Goal: Information Seeking & Learning: Learn about a topic

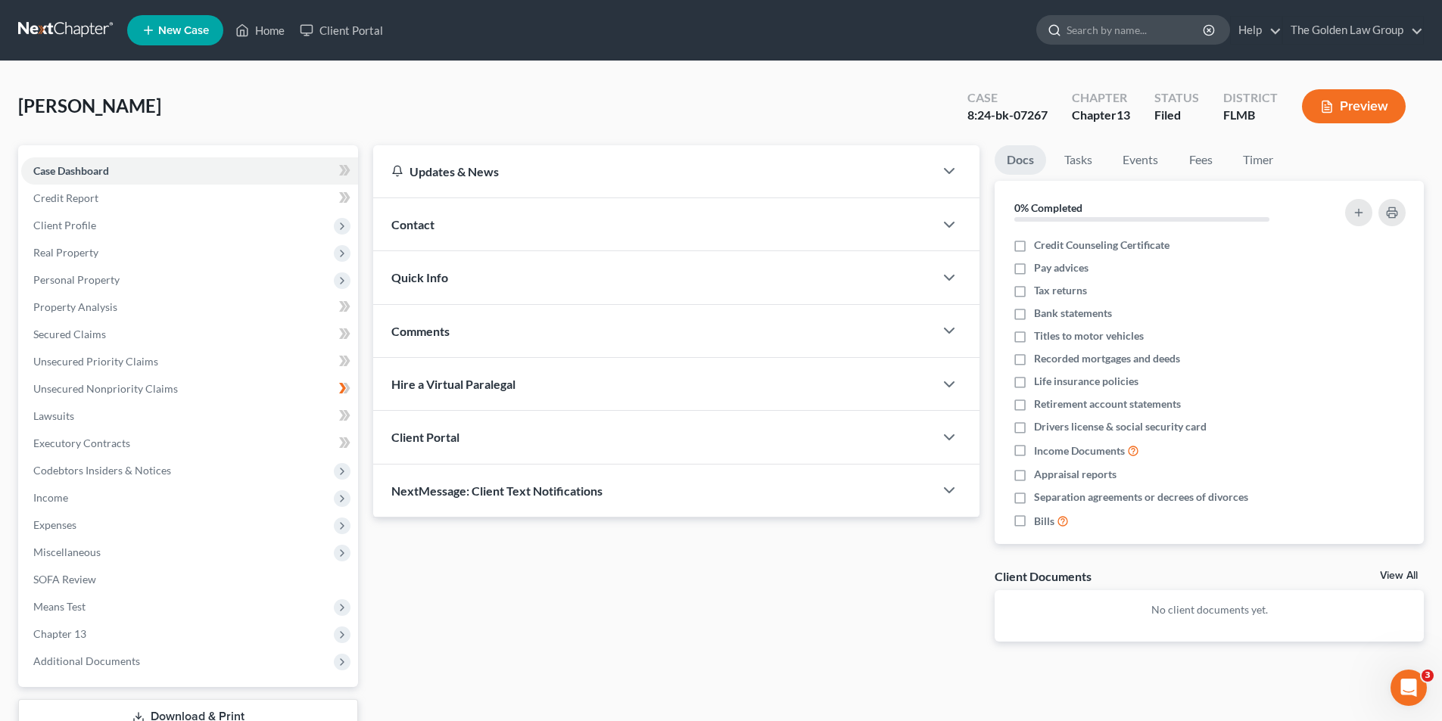
click at [1144, 30] on input "search" at bounding box center [1136, 30] width 139 height 28
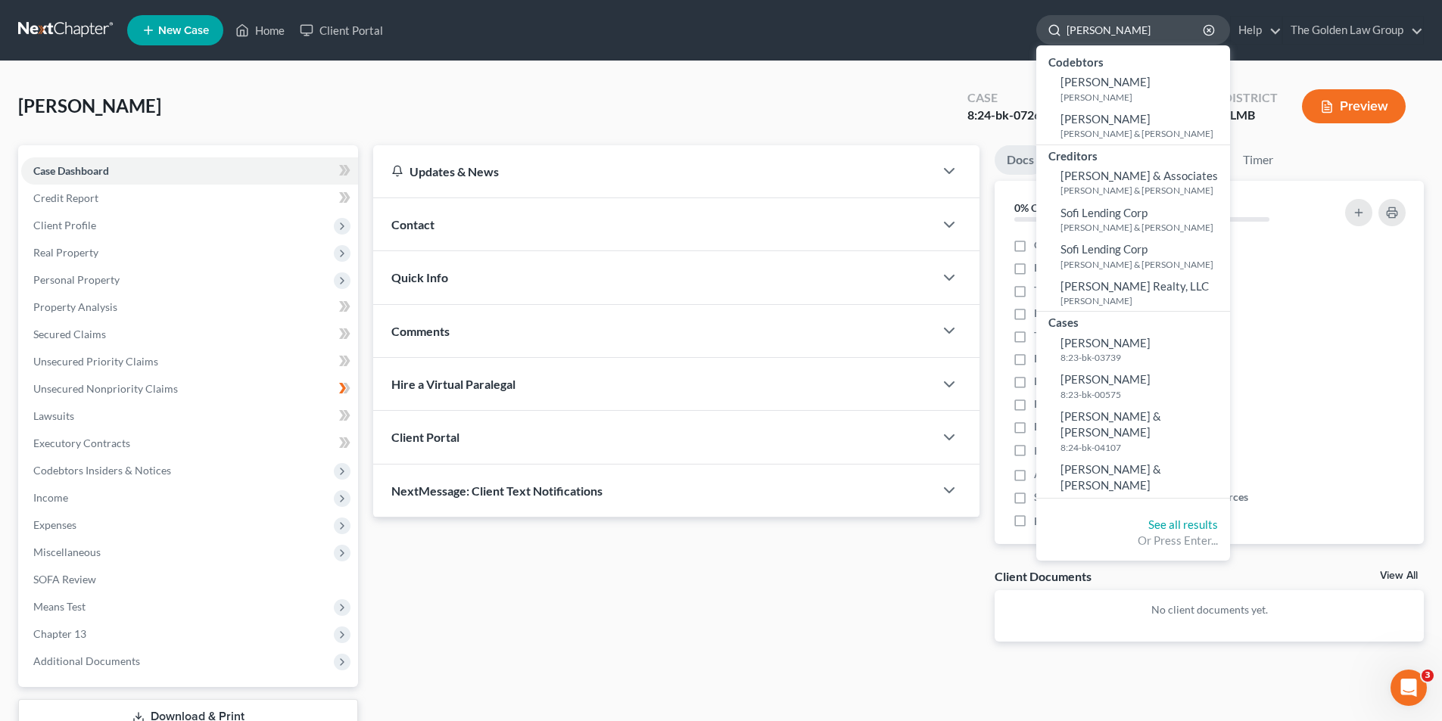
type input "[PERSON_NAME]"
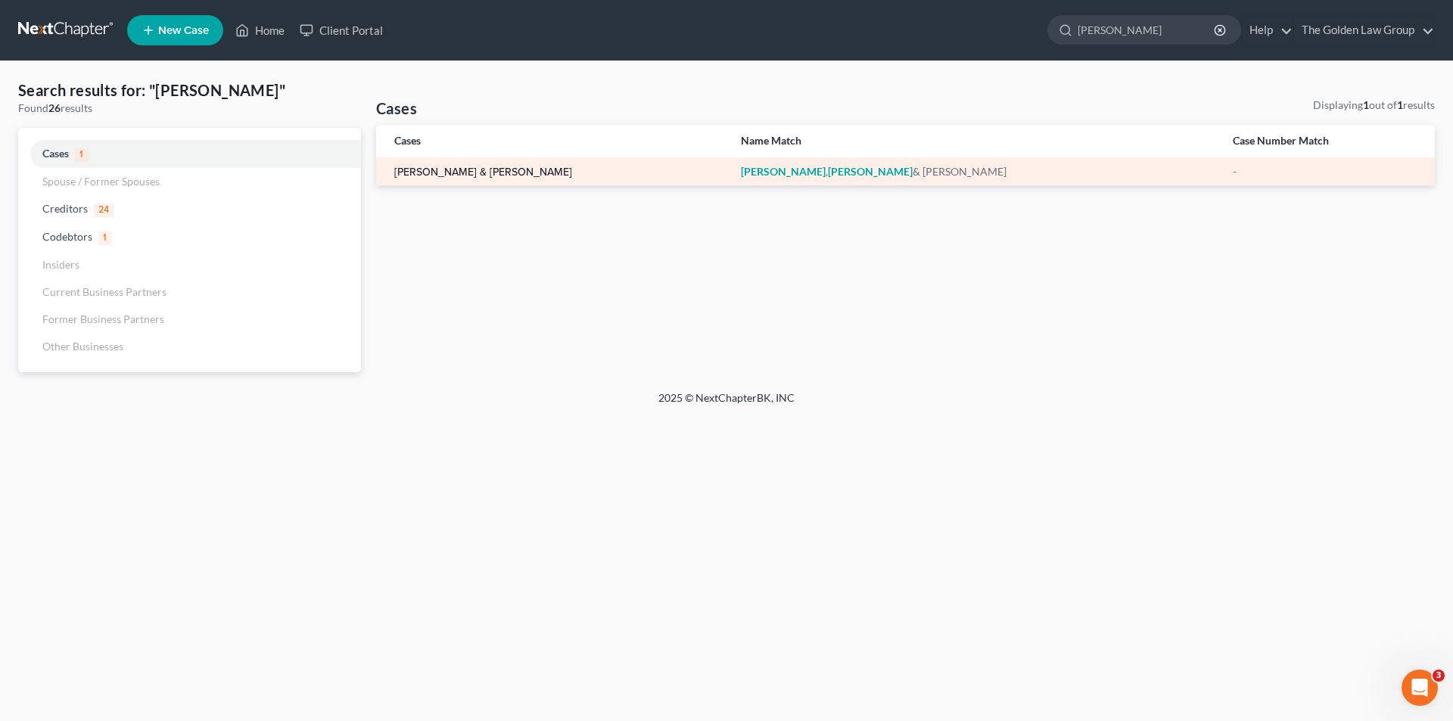
click at [478, 173] on link "[PERSON_NAME] & [PERSON_NAME]" at bounding box center [483, 172] width 178 height 11
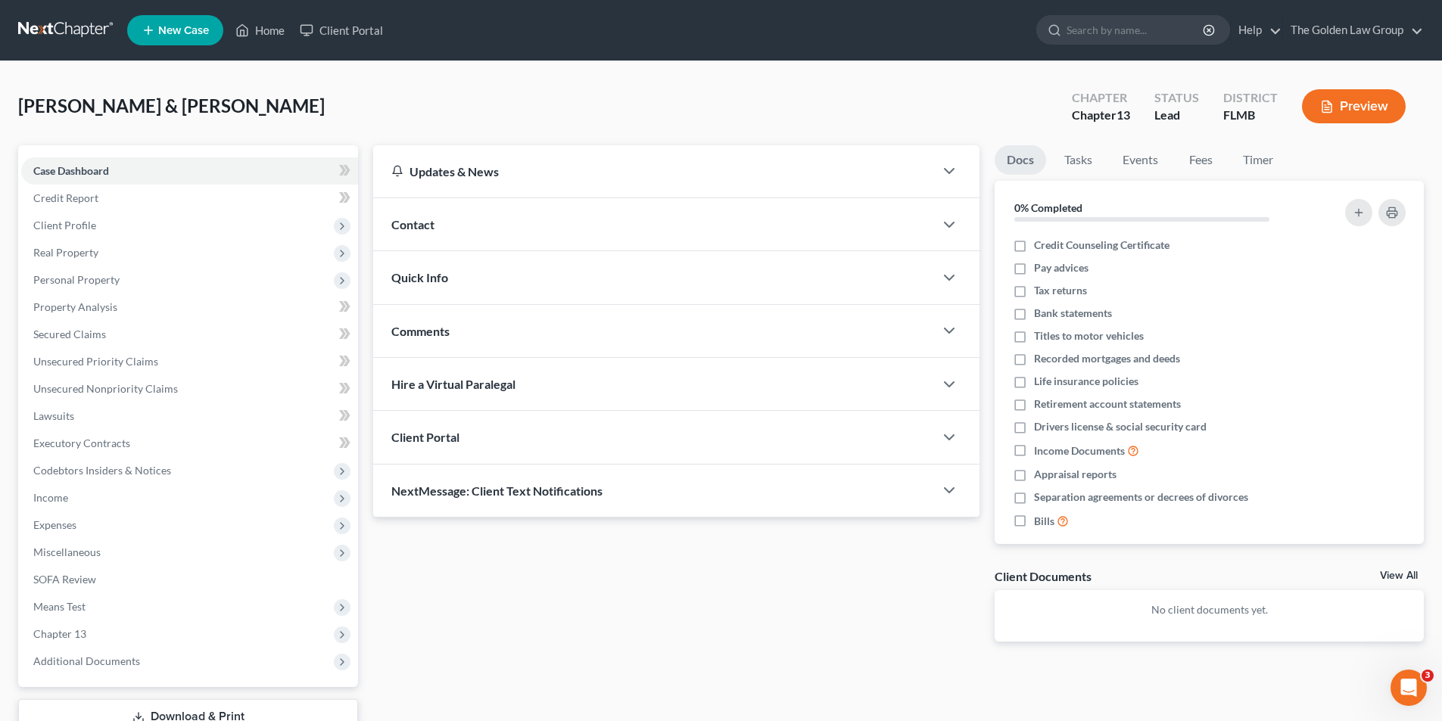
click at [1347, 102] on button "Preview" at bounding box center [1354, 106] width 104 height 34
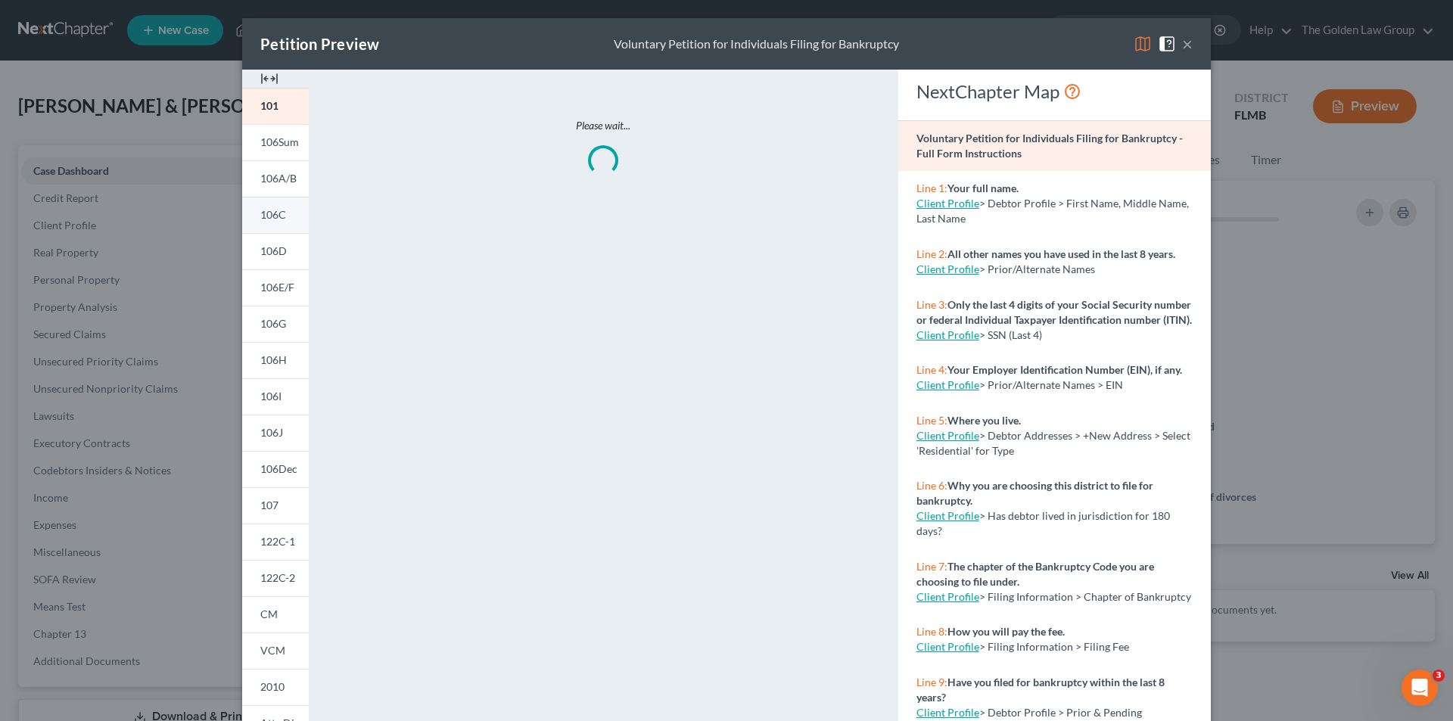
click at [278, 213] on span "106C" at bounding box center [273, 214] width 26 height 13
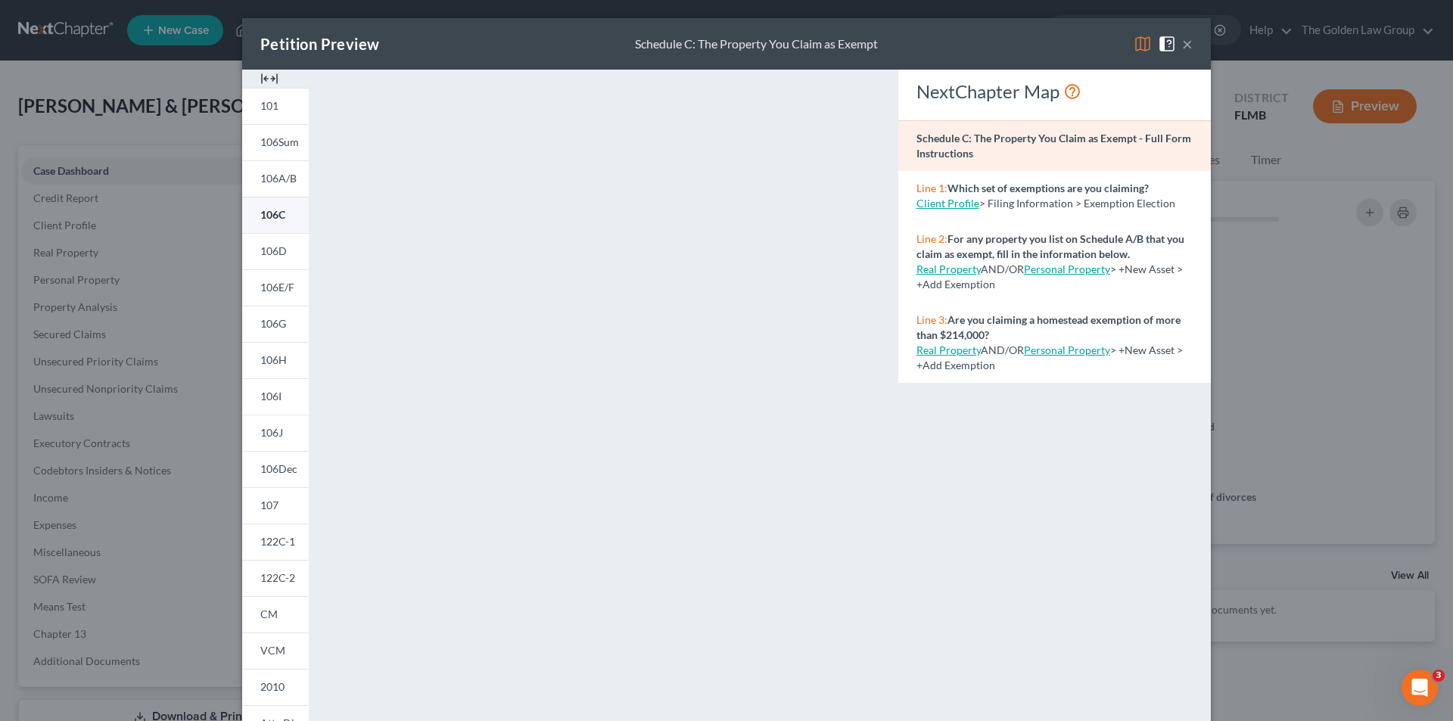
click at [271, 212] on span "106C" at bounding box center [272, 214] width 25 height 13
drag, startPoint x: 187, startPoint y: 252, endPoint x: 235, endPoint y: 263, distance: 48.9
click at [188, 252] on div "Petition Preview Schedule C: The Property You Claim as Exempt × 101 106Sum 106A…" at bounding box center [726, 360] width 1453 height 721
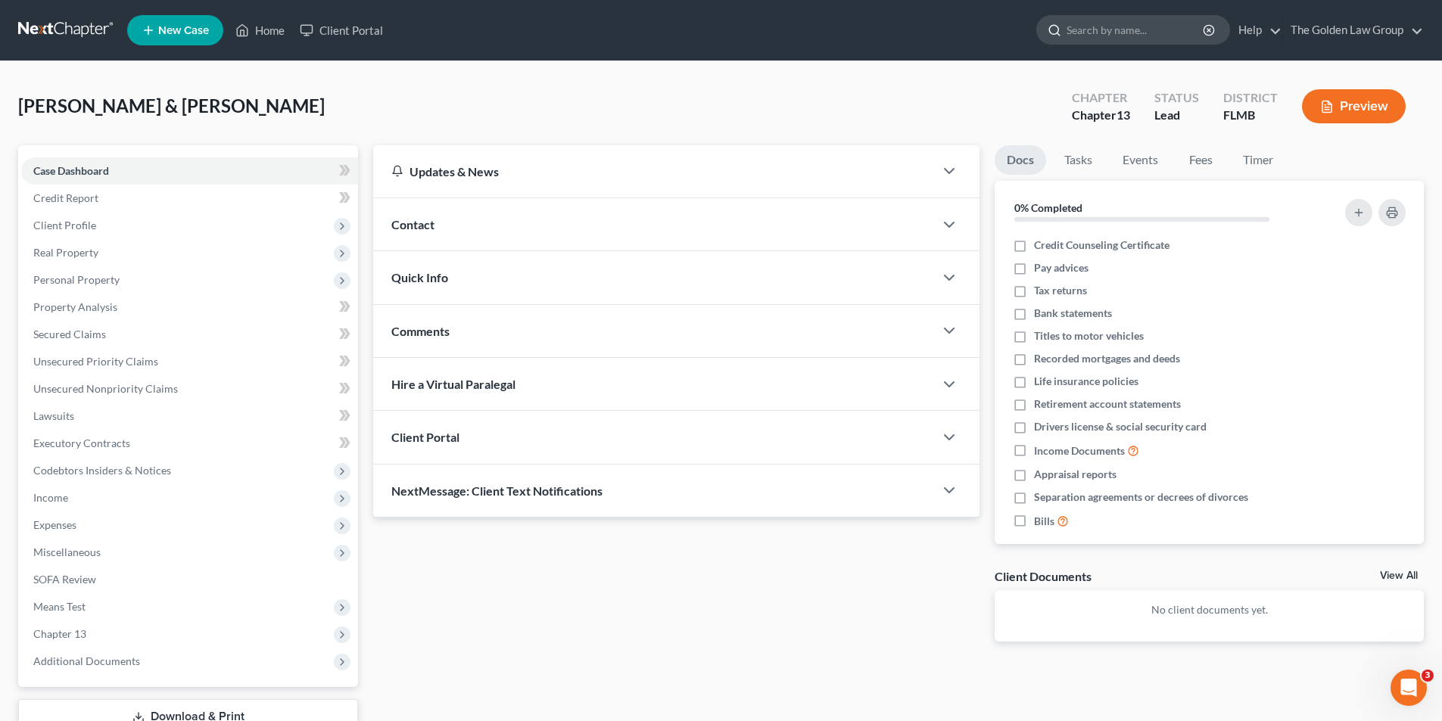
click at [1164, 24] on input "search" at bounding box center [1136, 30] width 139 height 28
click at [1111, 33] on input "search" at bounding box center [1136, 30] width 139 height 28
click at [108, 660] on span "Additional Documents" at bounding box center [86, 661] width 107 height 13
click at [1369, 100] on button "Preview" at bounding box center [1354, 106] width 104 height 34
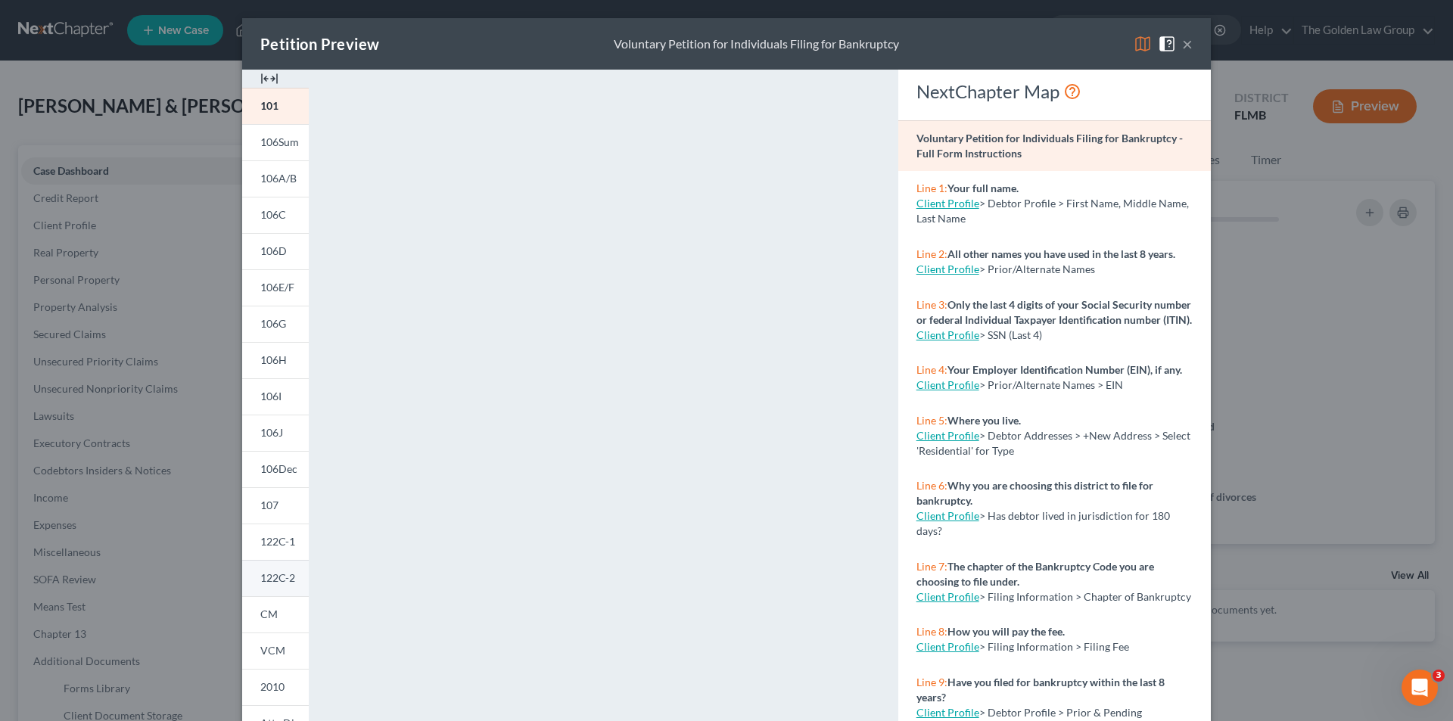
click at [260, 575] on span "122C-2" at bounding box center [277, 578] width 35 height 13
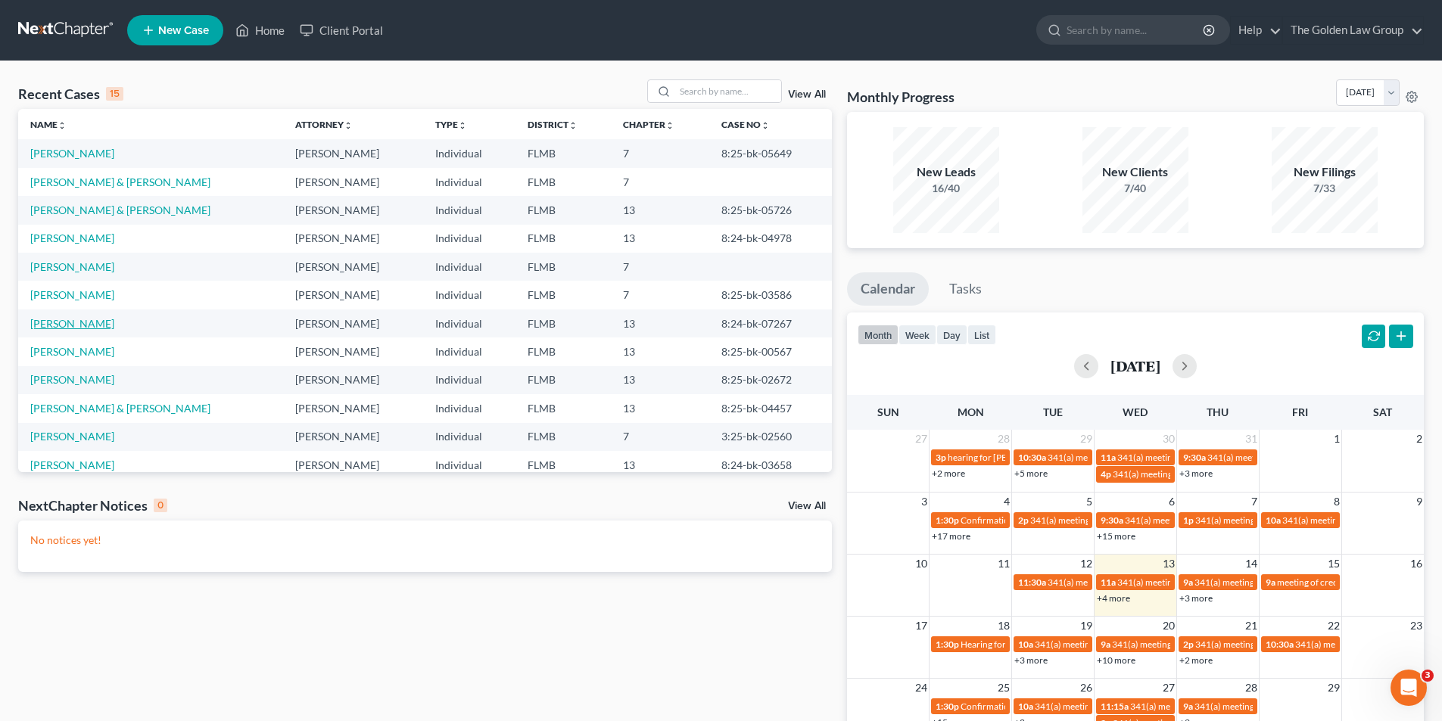
drag, startPoint x: 0, startPoint y: 0, endPoint x: 70, endPoint y: 322, distance: 329.3
click at [70, 322] on link "[PERSON_NAME]" at bounding box center [72, 323] width 84 height 13
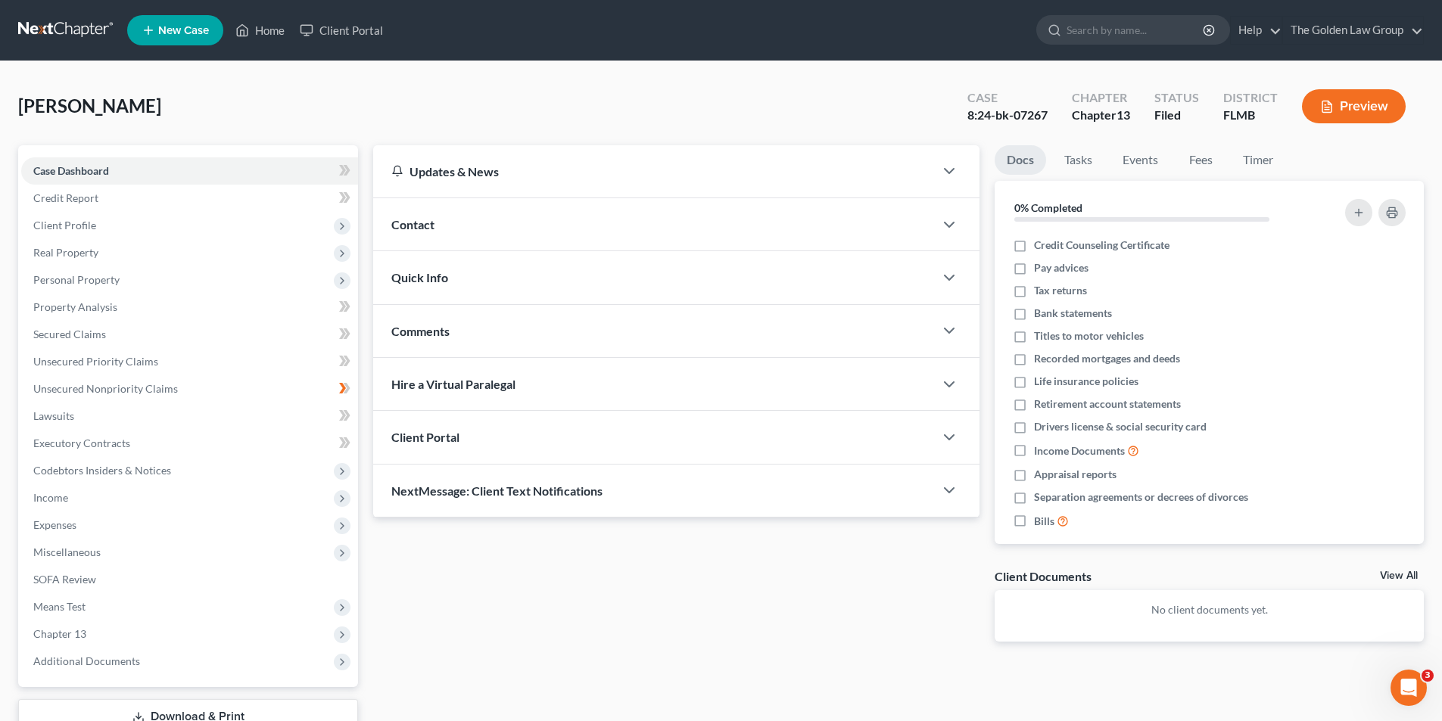
click at [1327, 103] on icon "button" at bounding box center [1327, 107] width 14 height 14
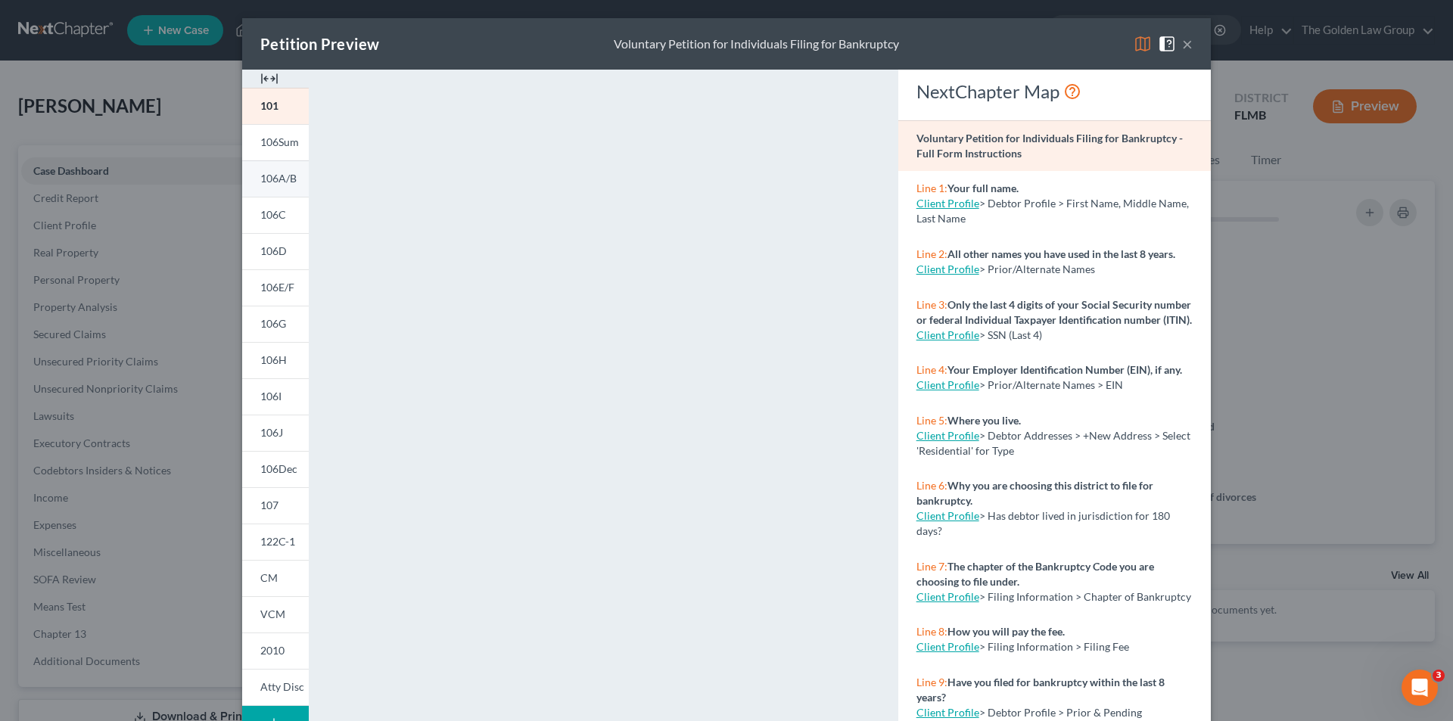
click at [273, 179] on span "106A/B" at bounding box center [278, 178] width 36 height 13
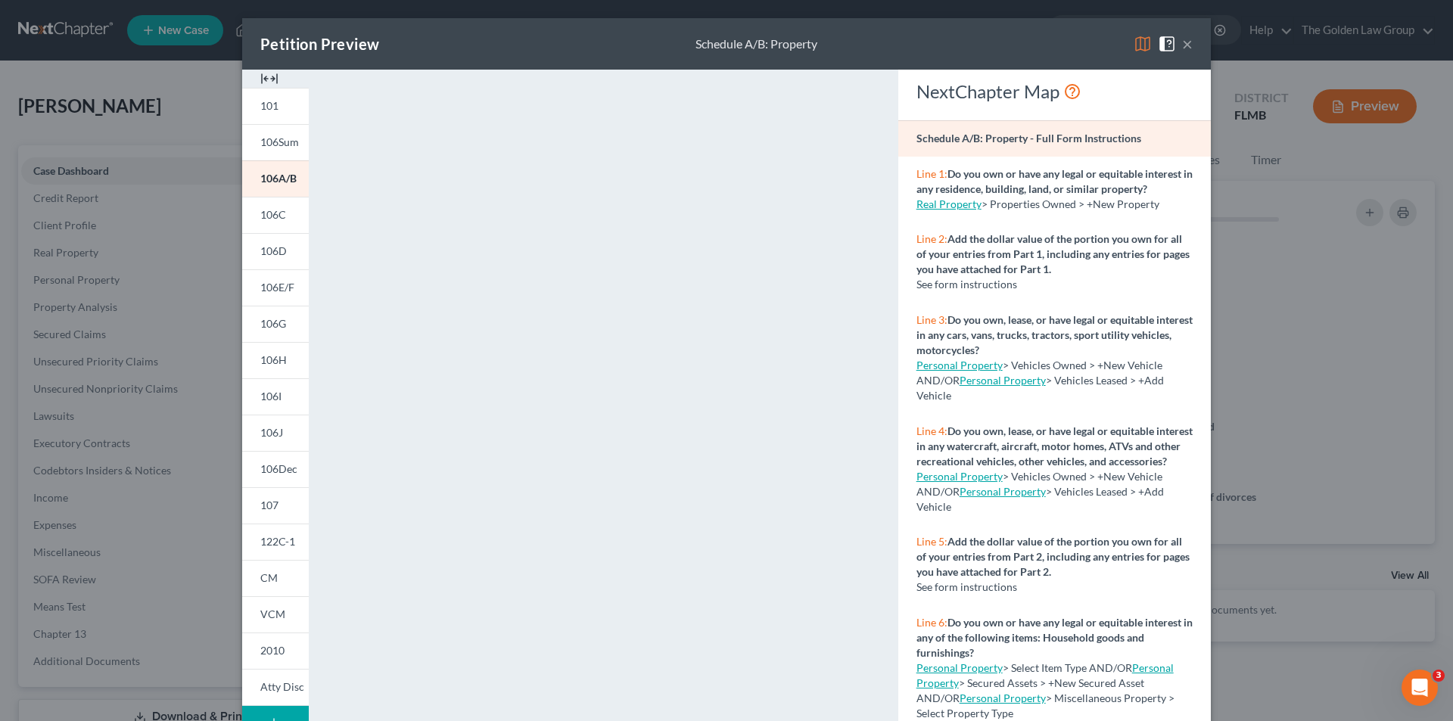
click at [126, 500] on div "Petition Preview Schedule A/B: Property × 101 106Sum 106A/B 106C 106D 106E/F 10…" at bounding box center [726, 360] width 1453 height 721
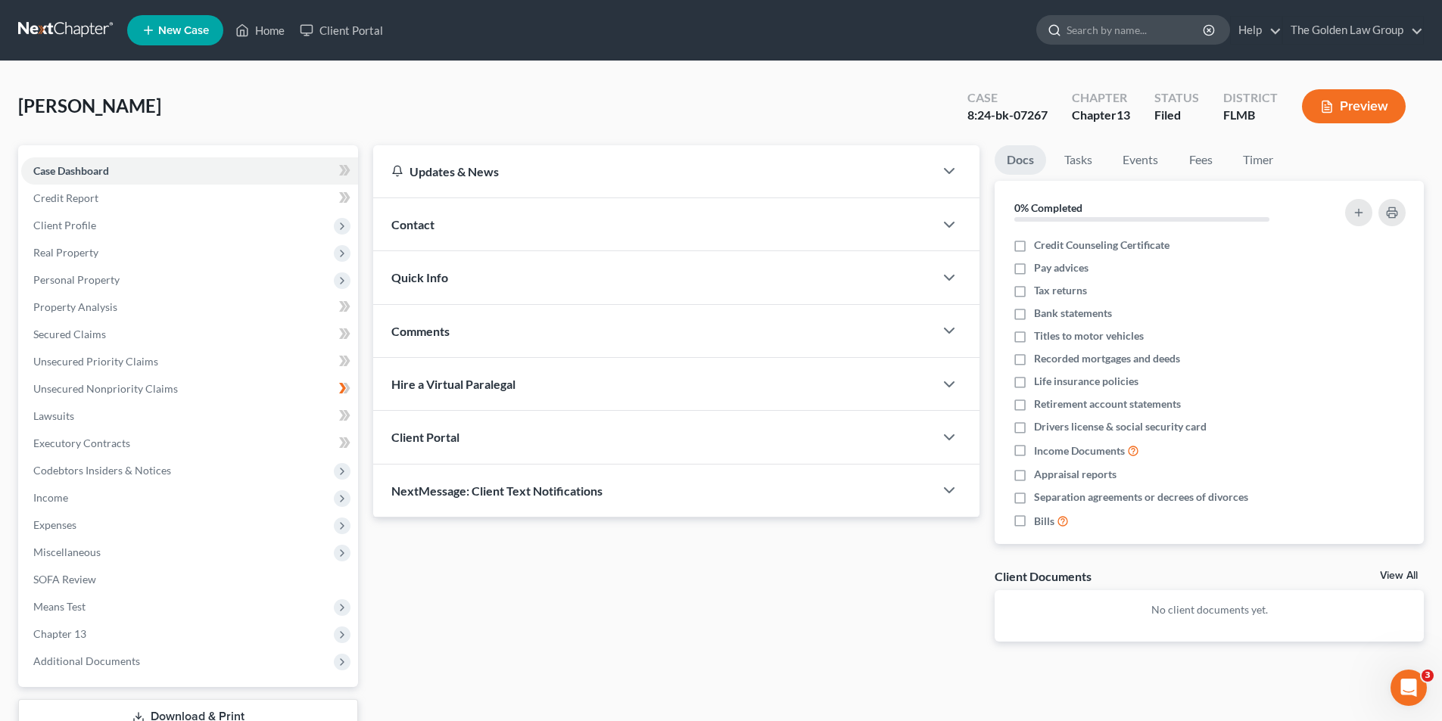
click at [1109, 25] on input "search" at bounding box center [1136, 30] width 139 height 28
type input "Patterson"
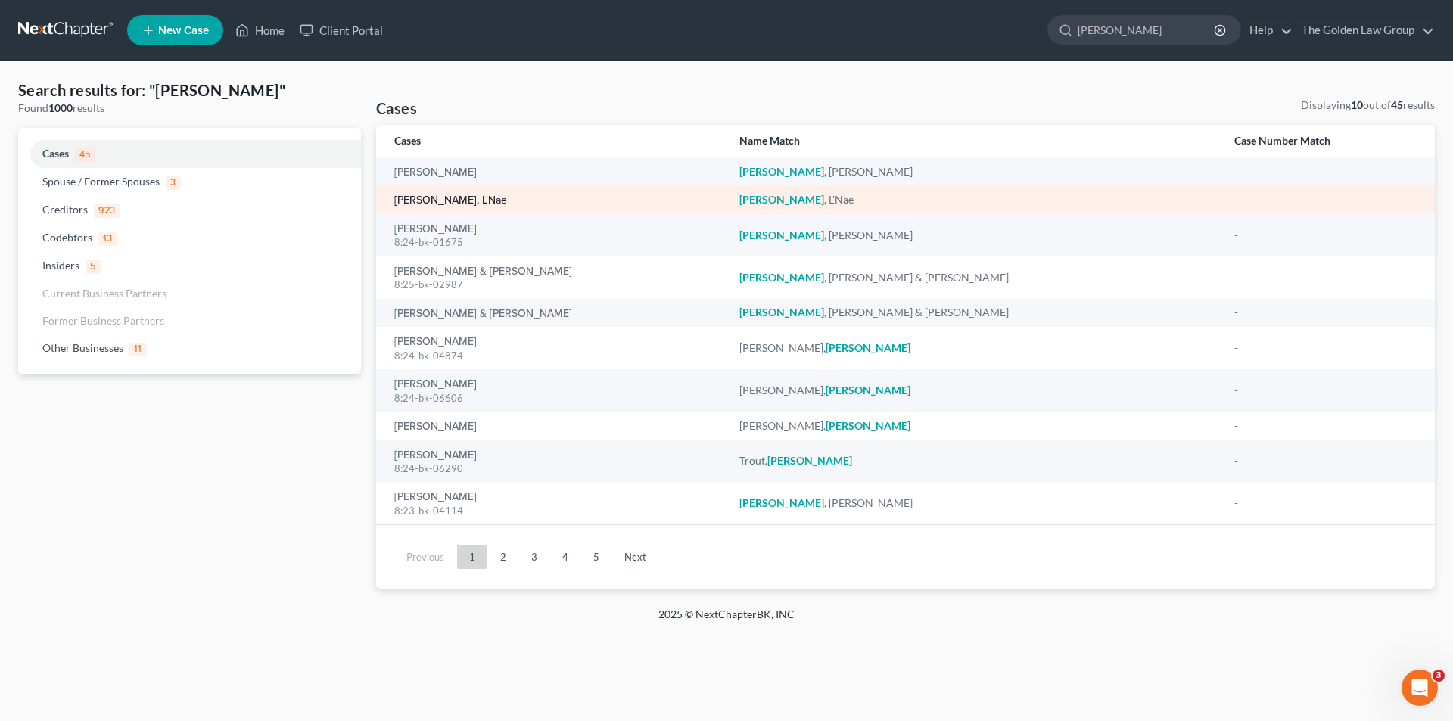
click at [449, 198] on link "Patterson, L'Nae" at bounding box center [450, 200] width 113 height 11
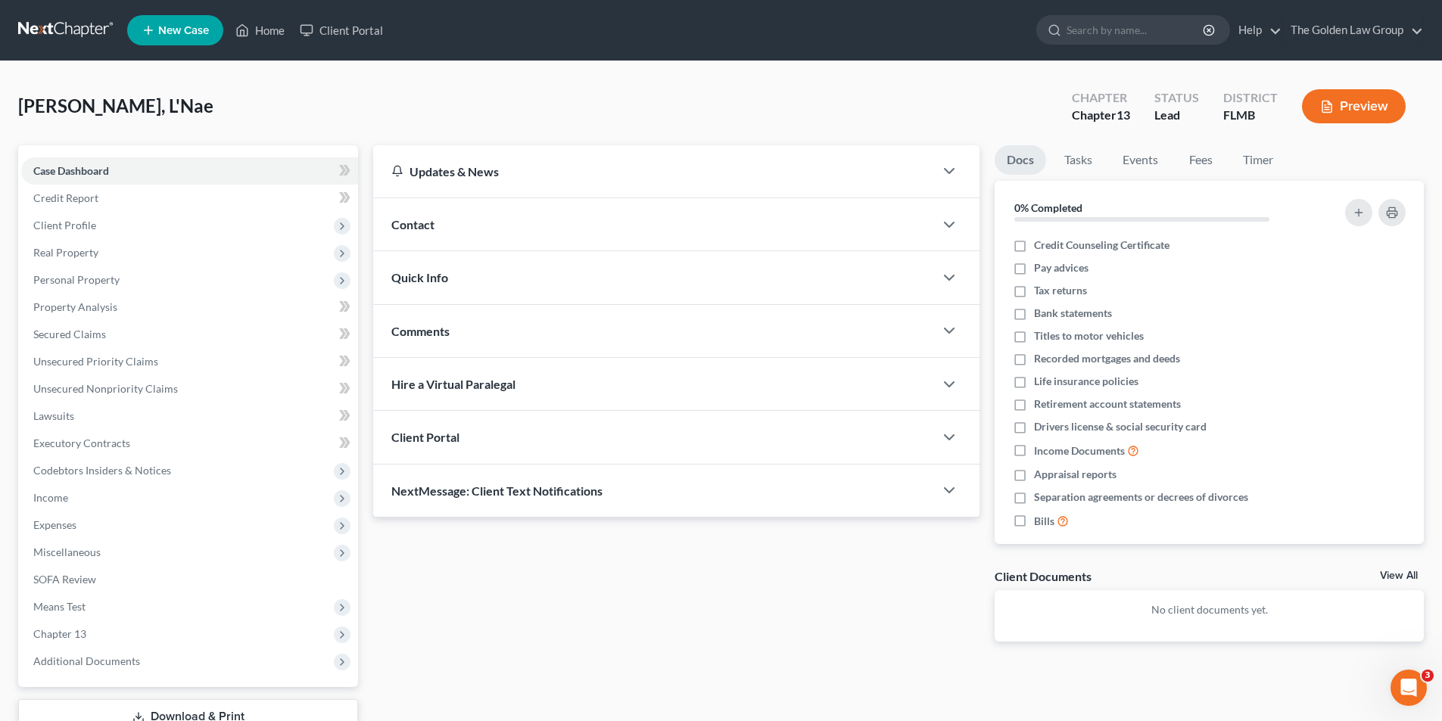
click at [1362, 99] on button "Preview" at bounding box center [1354, 106] width 104 height 34
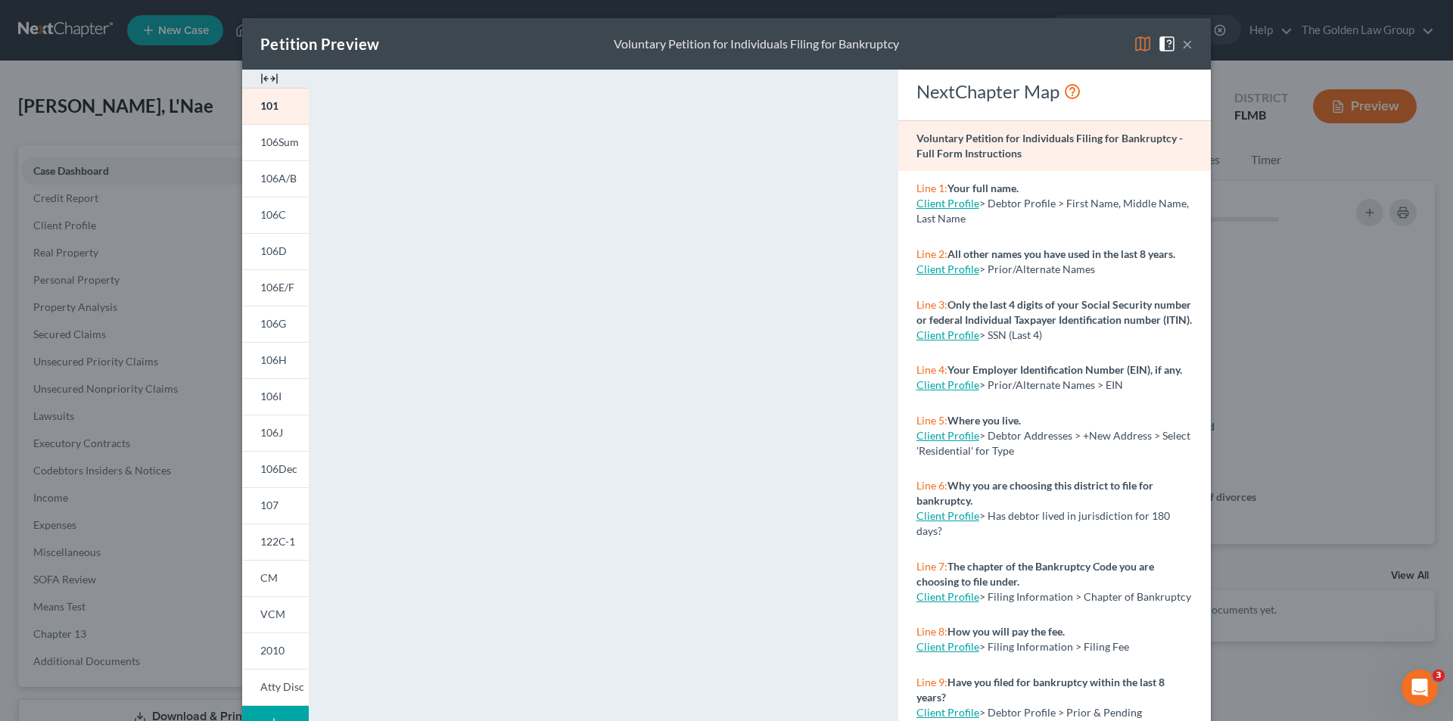
click at [42, 444] on div "Petition Preview Voluntary Petition for Individuals Filing for Bankruptcy × 101…" at bounding box center [726, 360] width 1453 height 721
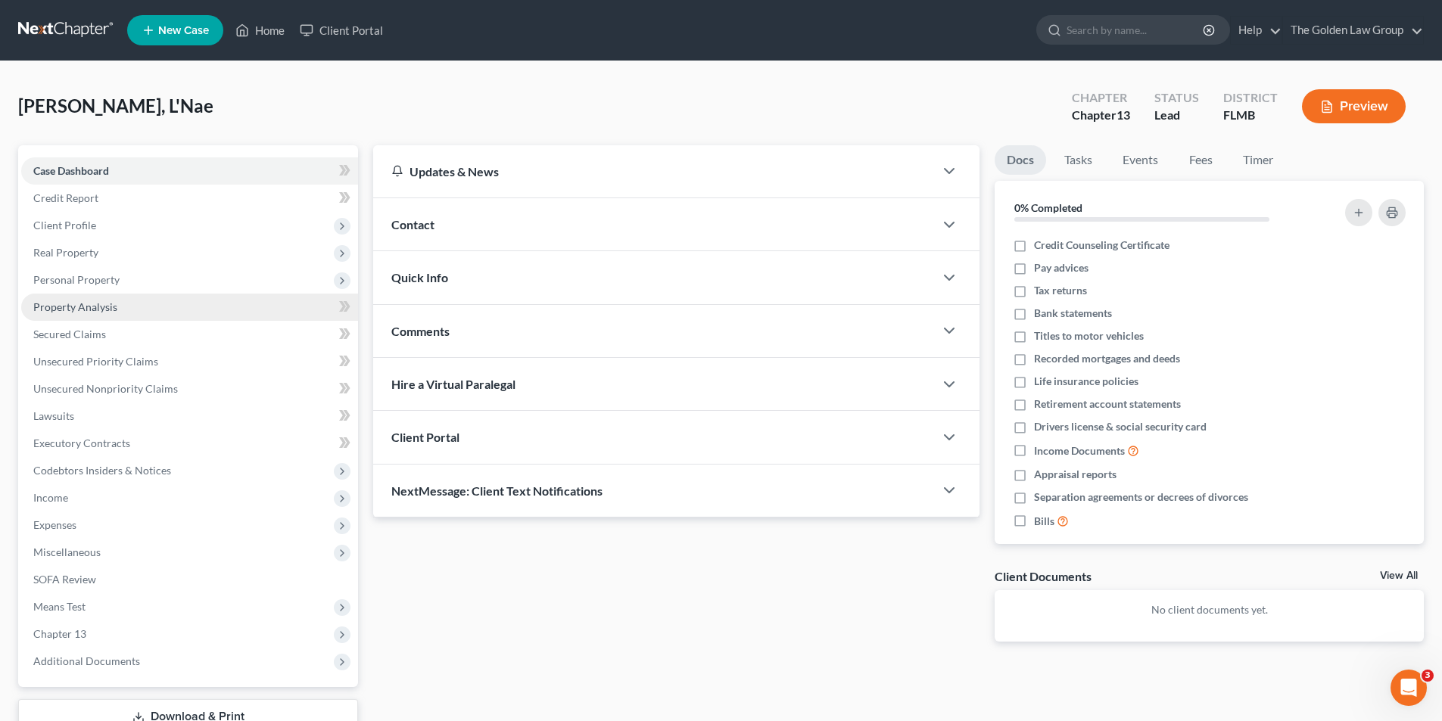
drag, startPoint x: 110, startPoint y: 304, endPoint x: 122, endPoint y: 305, distance: 12.2
click at [111, 304] on span "Property Analysis" at bounding box center [75, 307] width 84 height 13
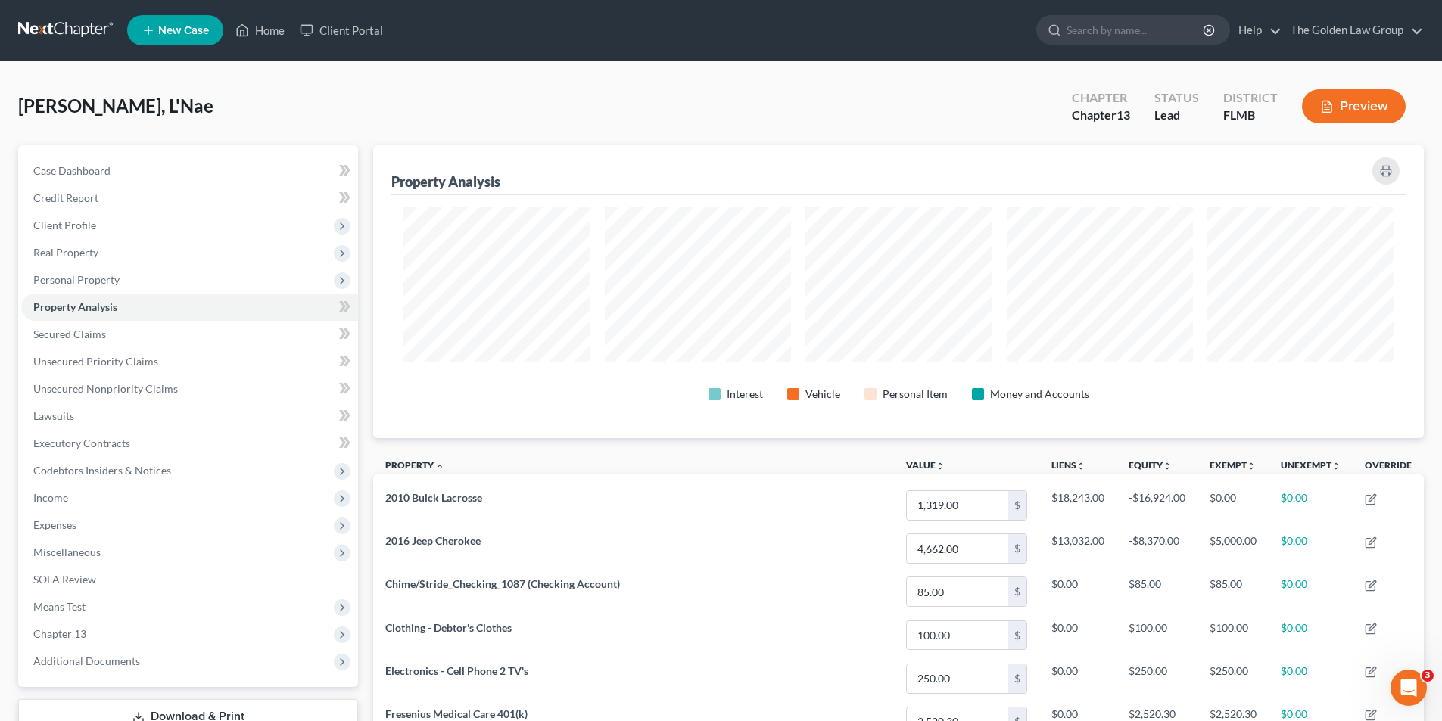
click at [1373, 107] on button "Preview" at bounding box center [1354, 106] width 104 height 34
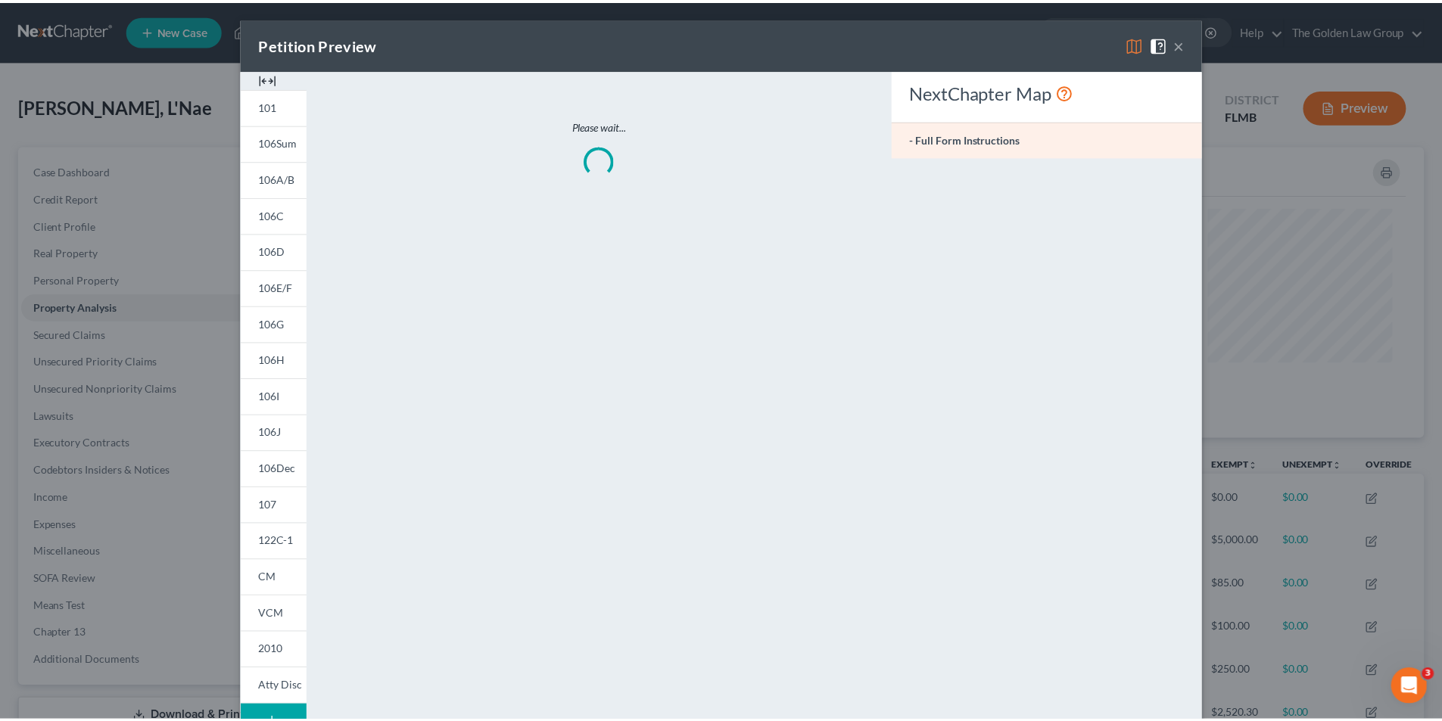
scroll to position [294, 1059]
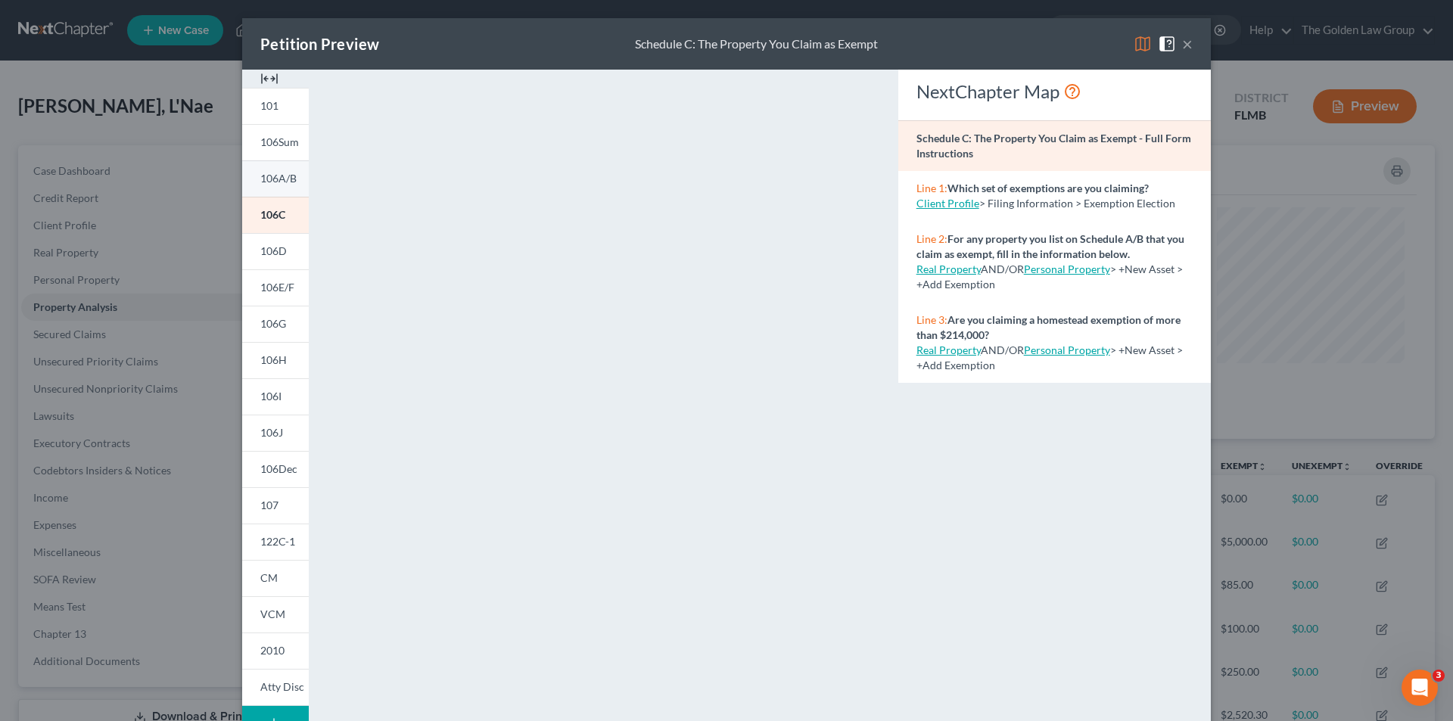
click at [276, 173] on span "106A/B" at bounding box center [278, 178] width 36 height 13
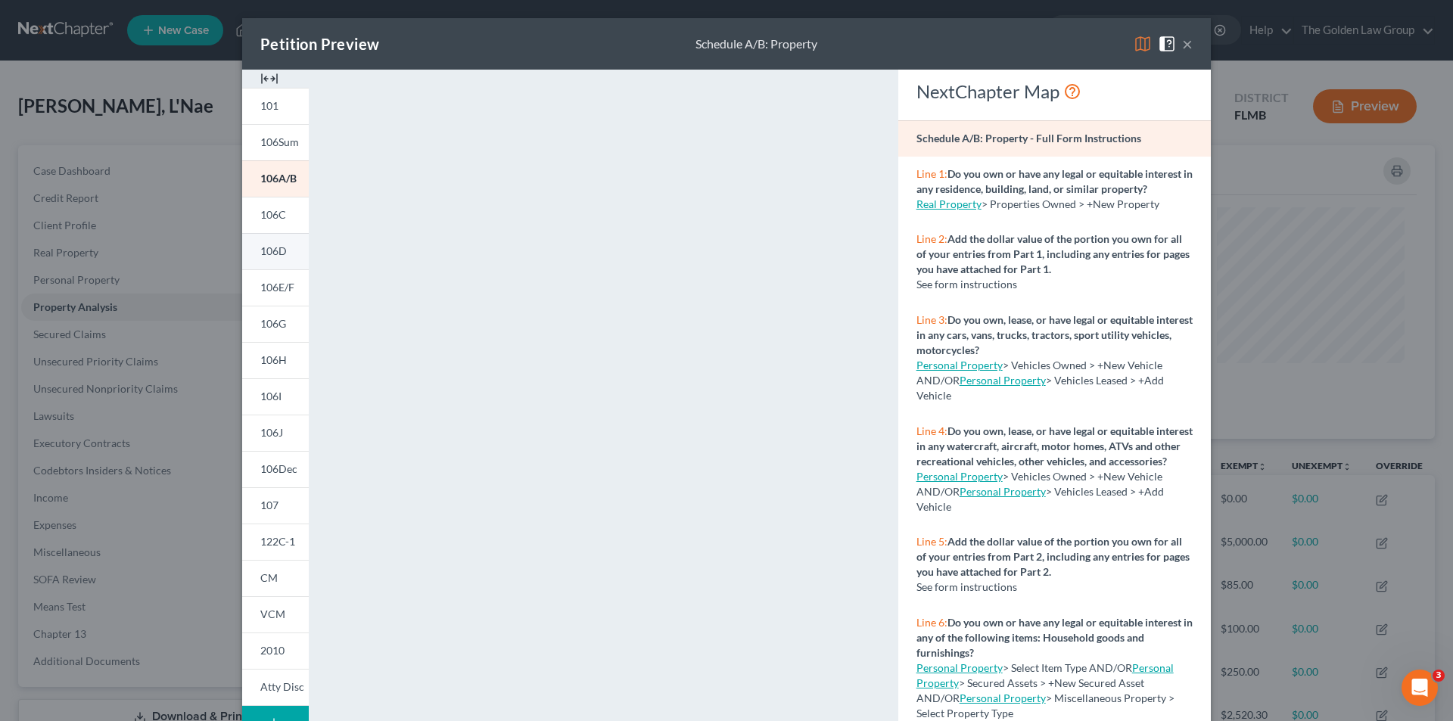
click at [276, 247] on span "106D" at bounding box center [273, 250] width 26 height 13
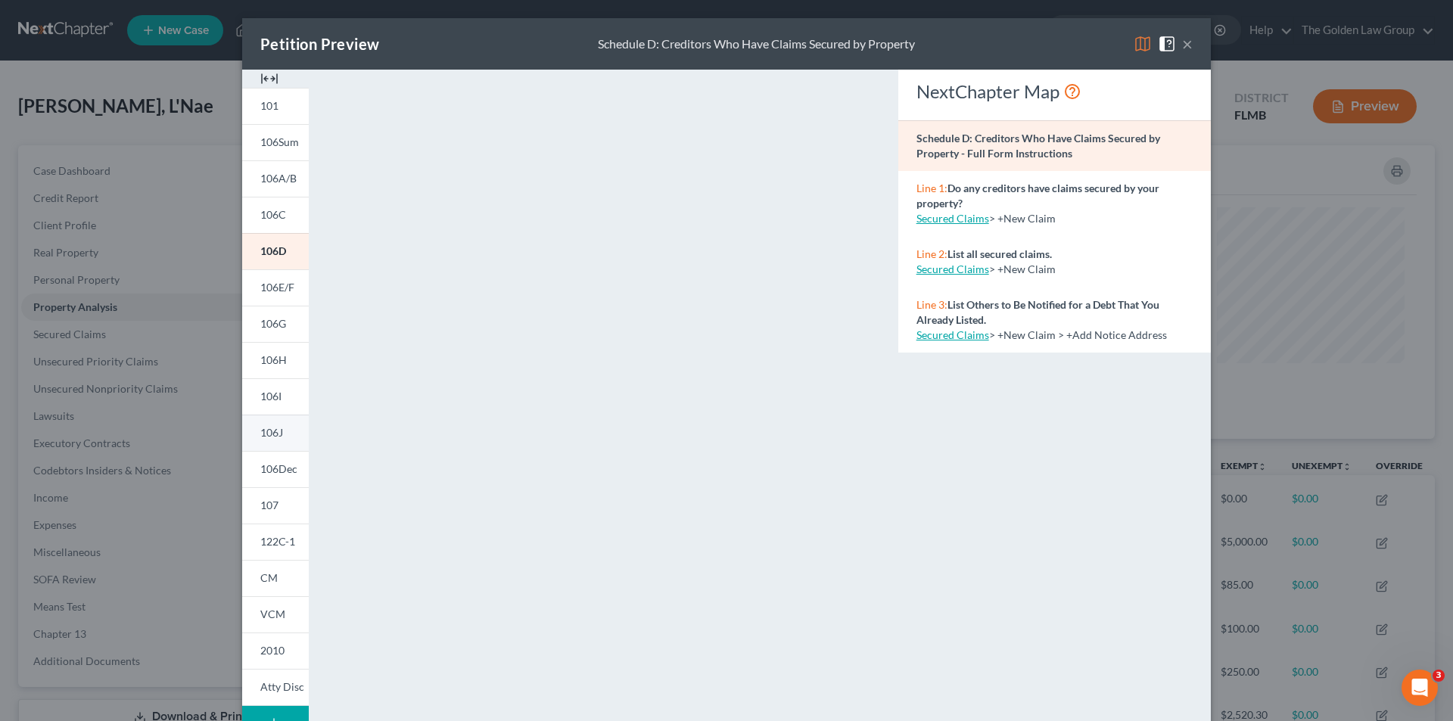
click at [265, 431] on span "106J" at bounding box center [271, 432] width 23 height 13
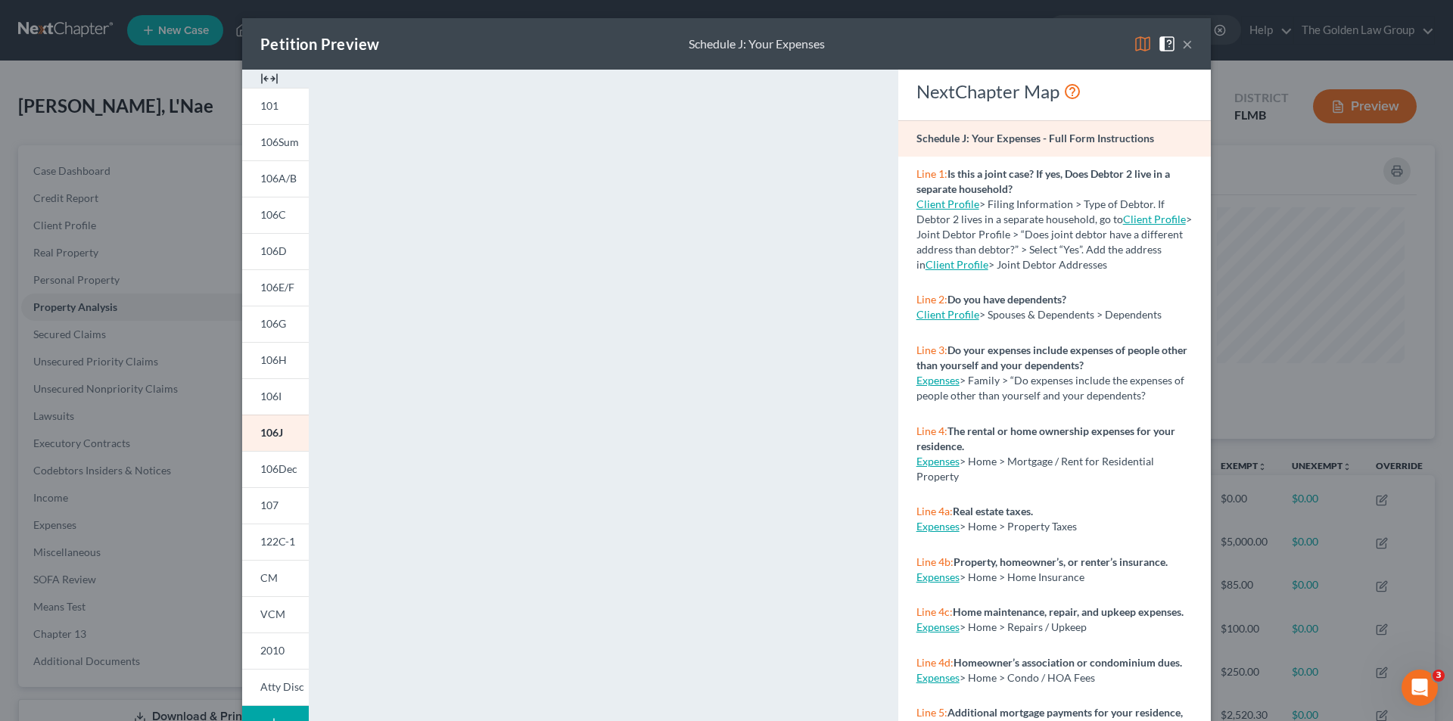
click at [83, 322] on div "Petition Preview Schedule J: Your Expenses × 101 106Sum 106A/B 106C 106D 106E/F…" at bounding box center [726, 360] width 1453 height 721
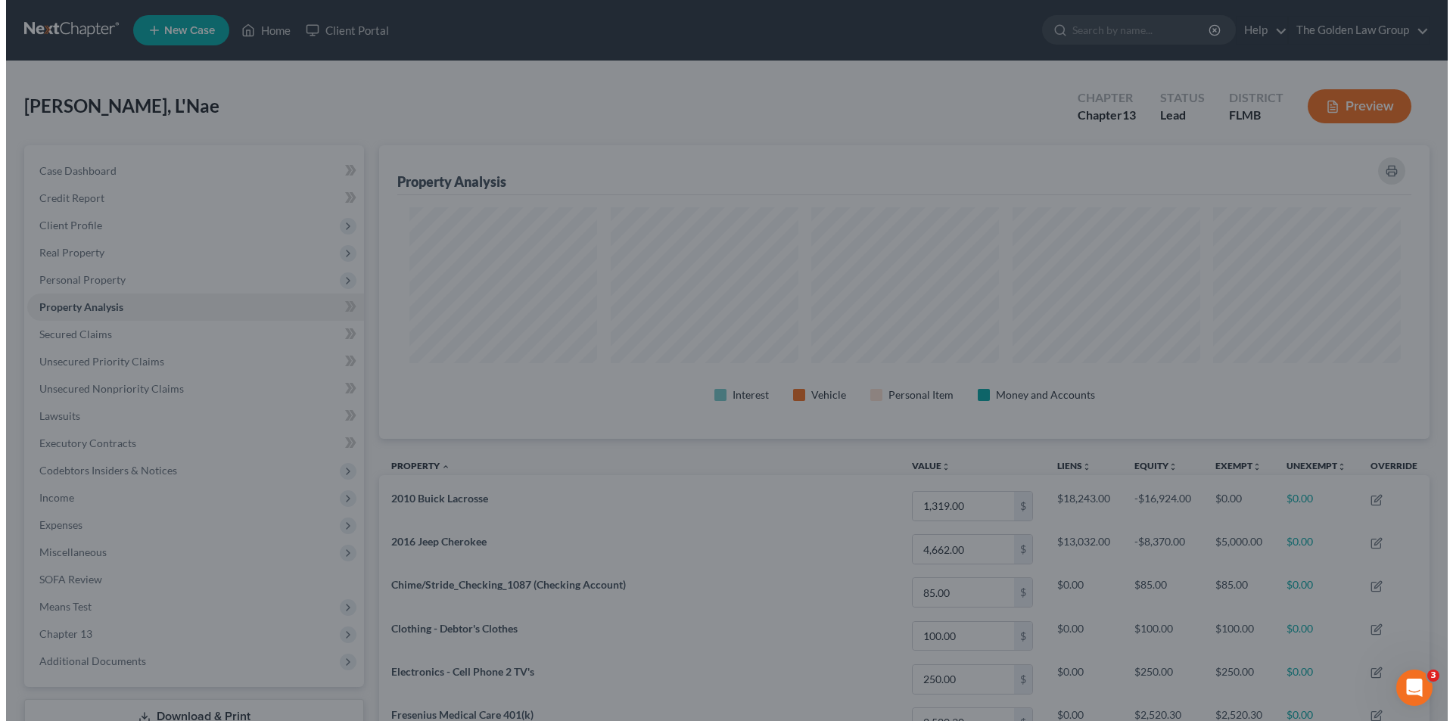
scroll to position [756668, 755910]
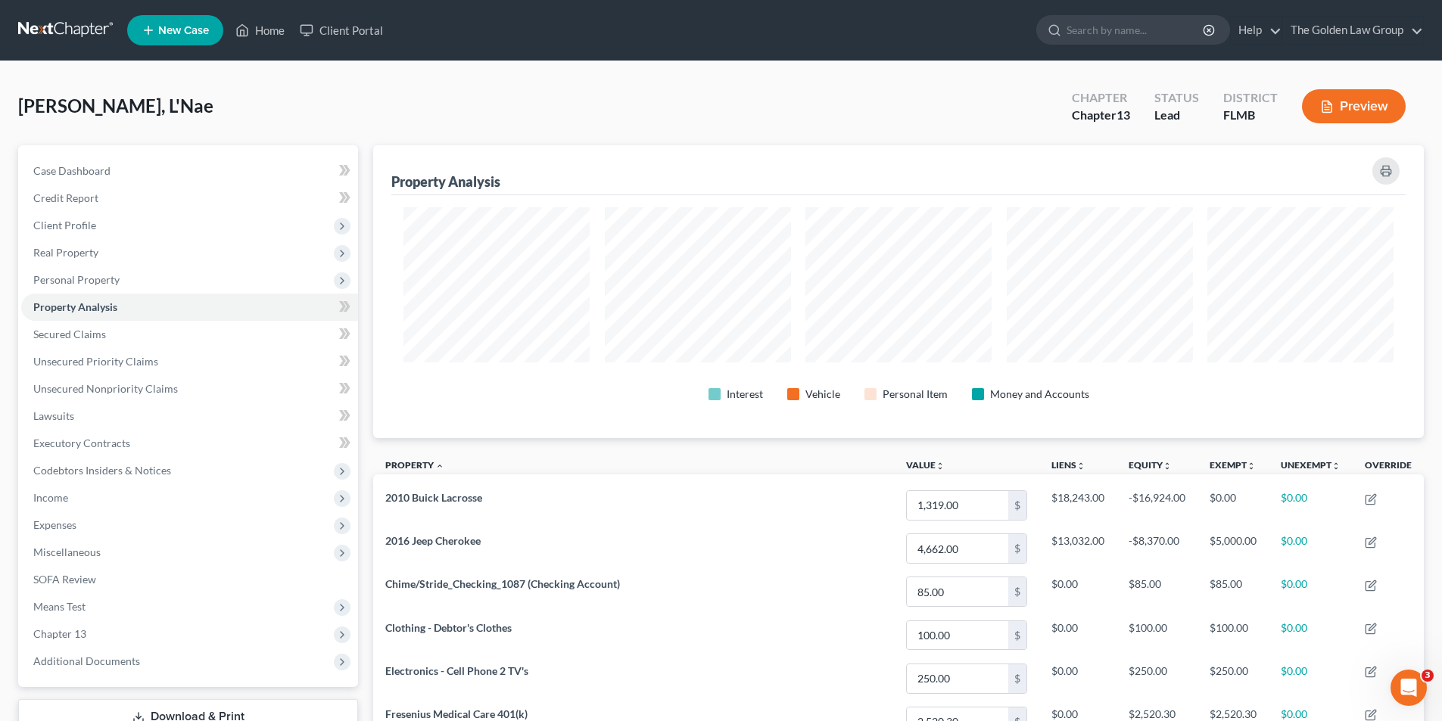
click at [1367, 111] on button "Preview" at bounding box center [1354, 106] width 104 height 34
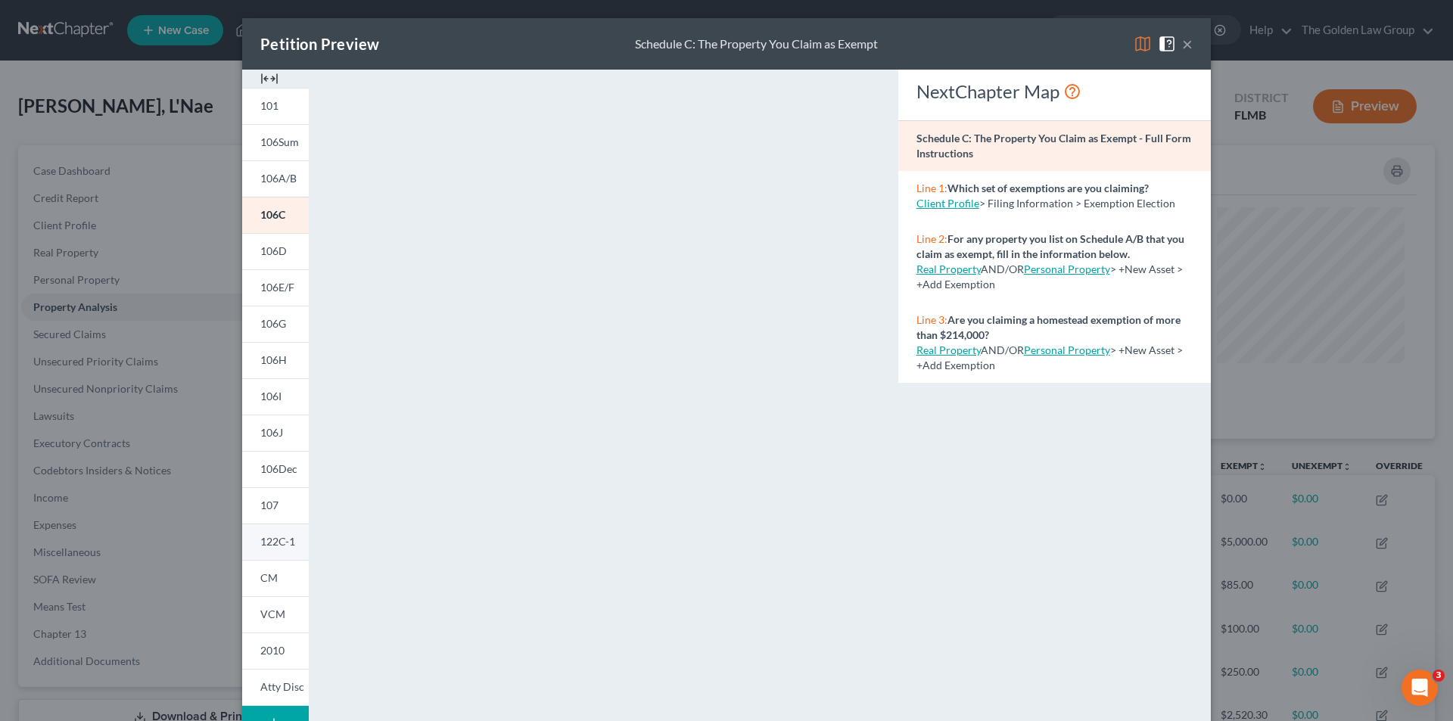
click at [275, 539] on span "122C-1" at bounding box center [277, 541] width 35 height 13
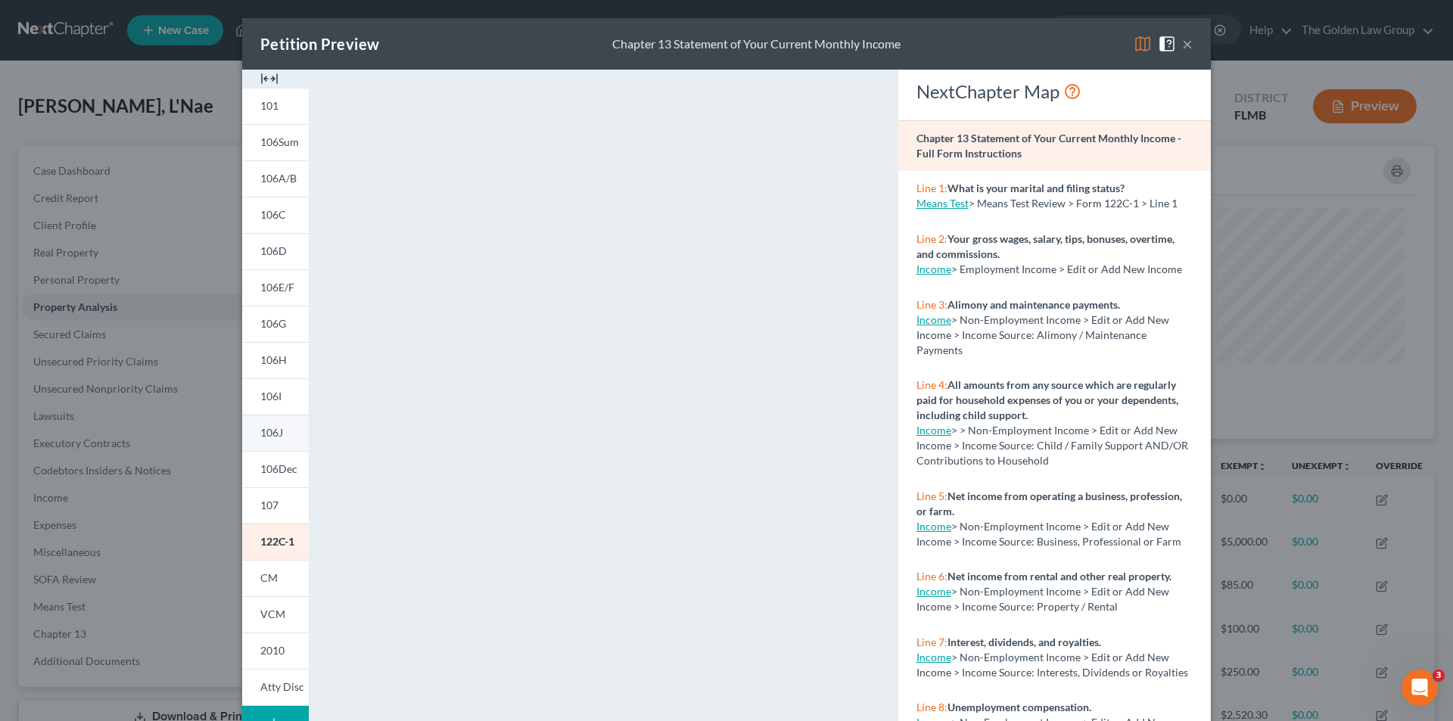
click at [273, 432] on span "106J" at bounding box center [271, 432] width 23 height 13
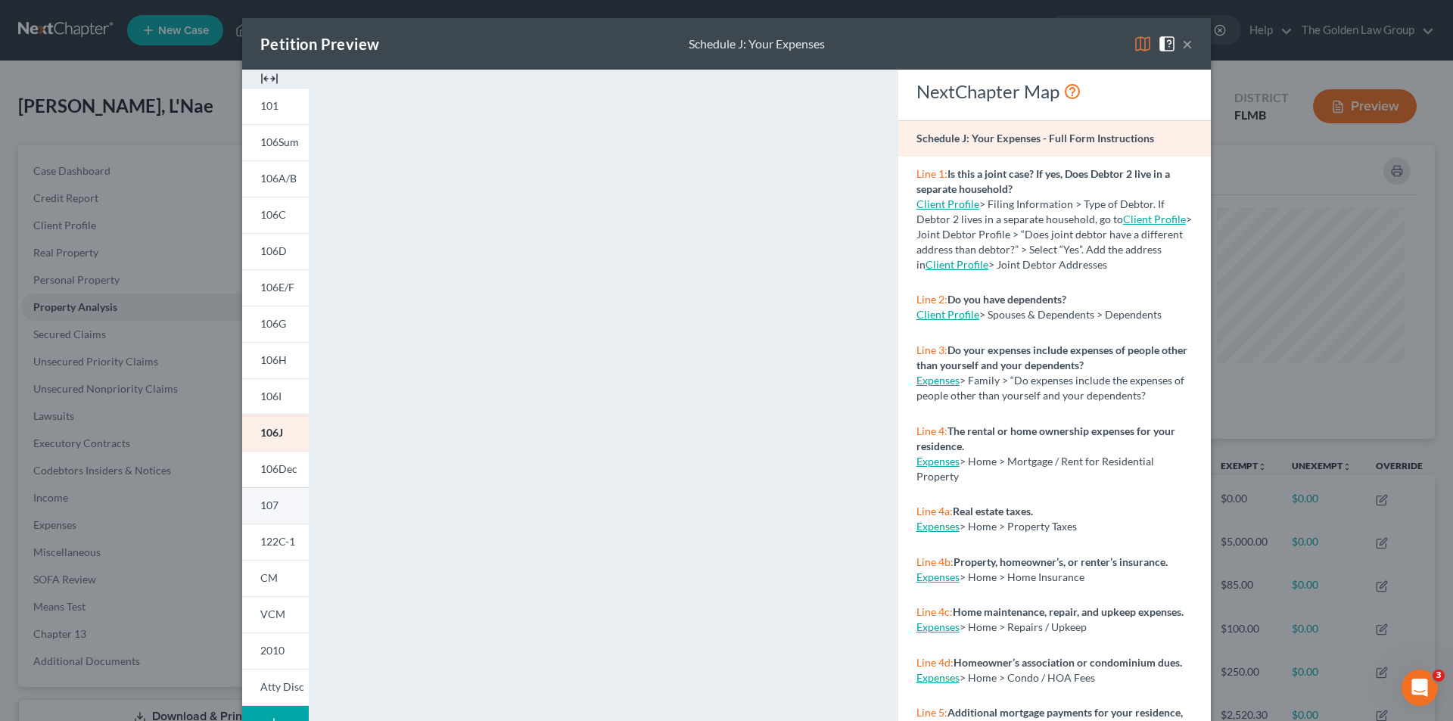
click at [269, 505] on span "107" at bounding box center [269, 505] width 18 height 13
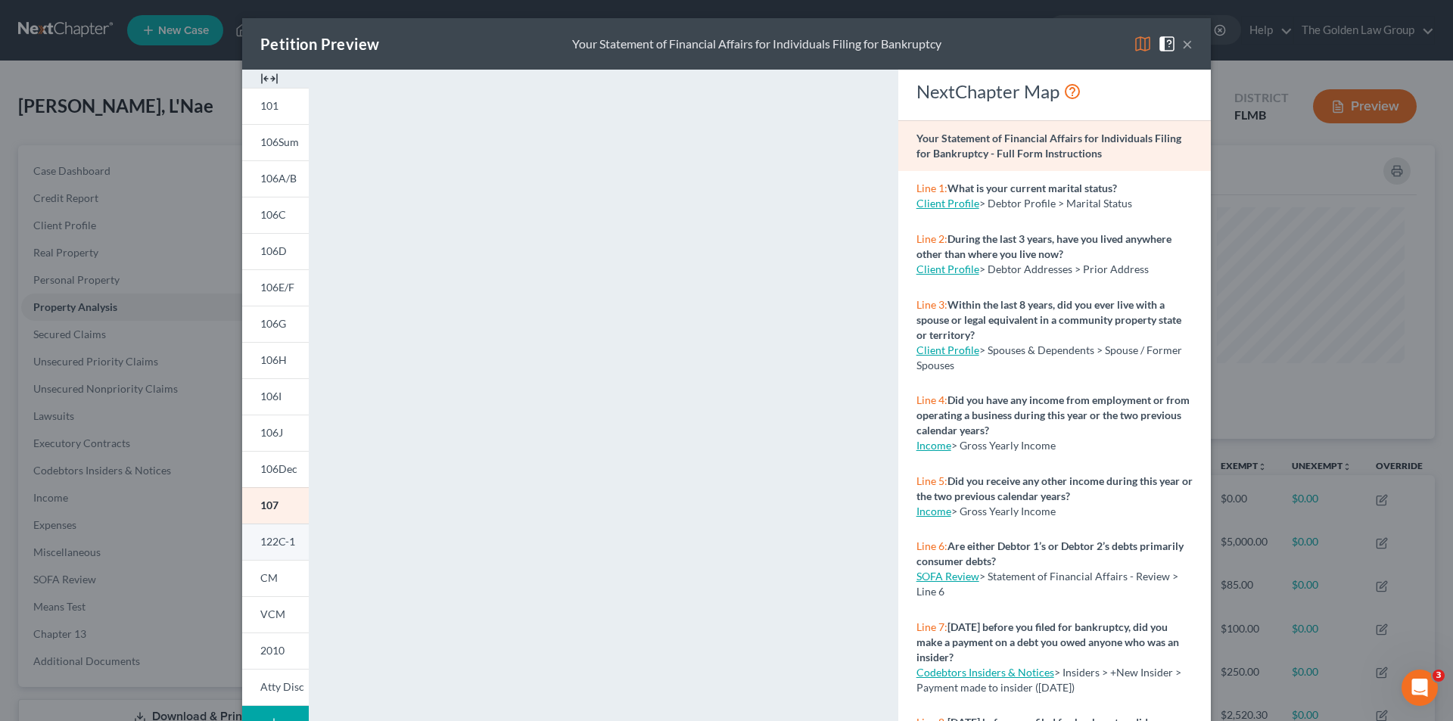
click at [270, 537] on span "122C-1" at bounding box center [277, 541] width 35 height 13
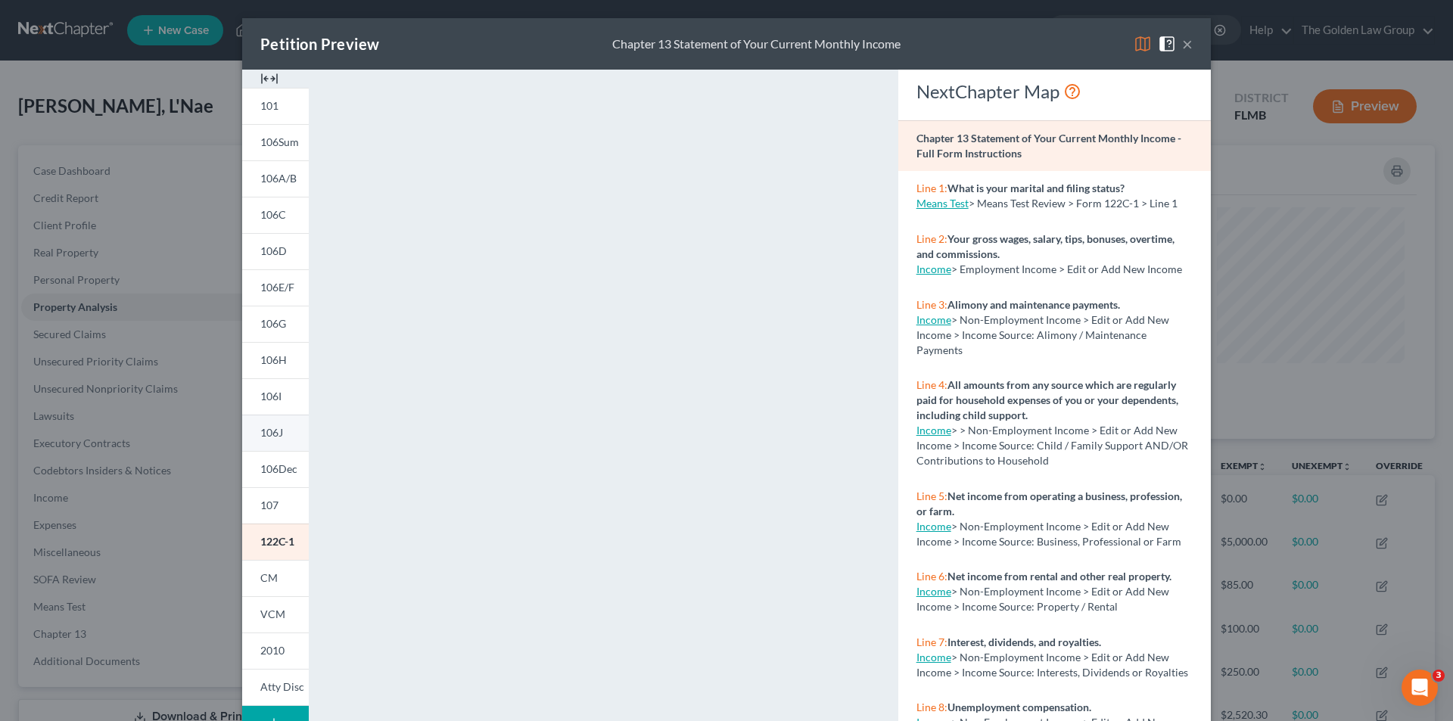
click at [279, 430] on link "106J" at bounding box center [275, 433] width 67 height 36
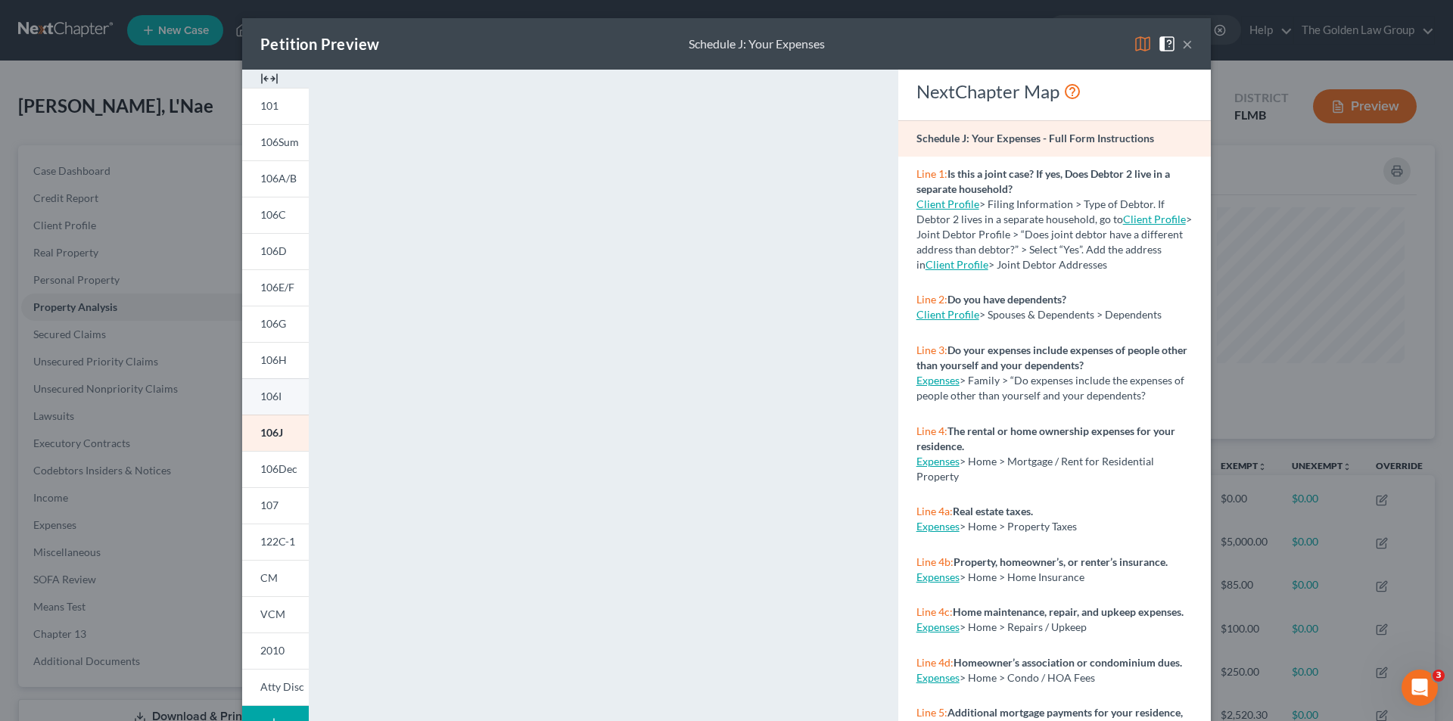
click at [279, 397] on link "106I" at bounding box center [275, 396] width 67 height 36
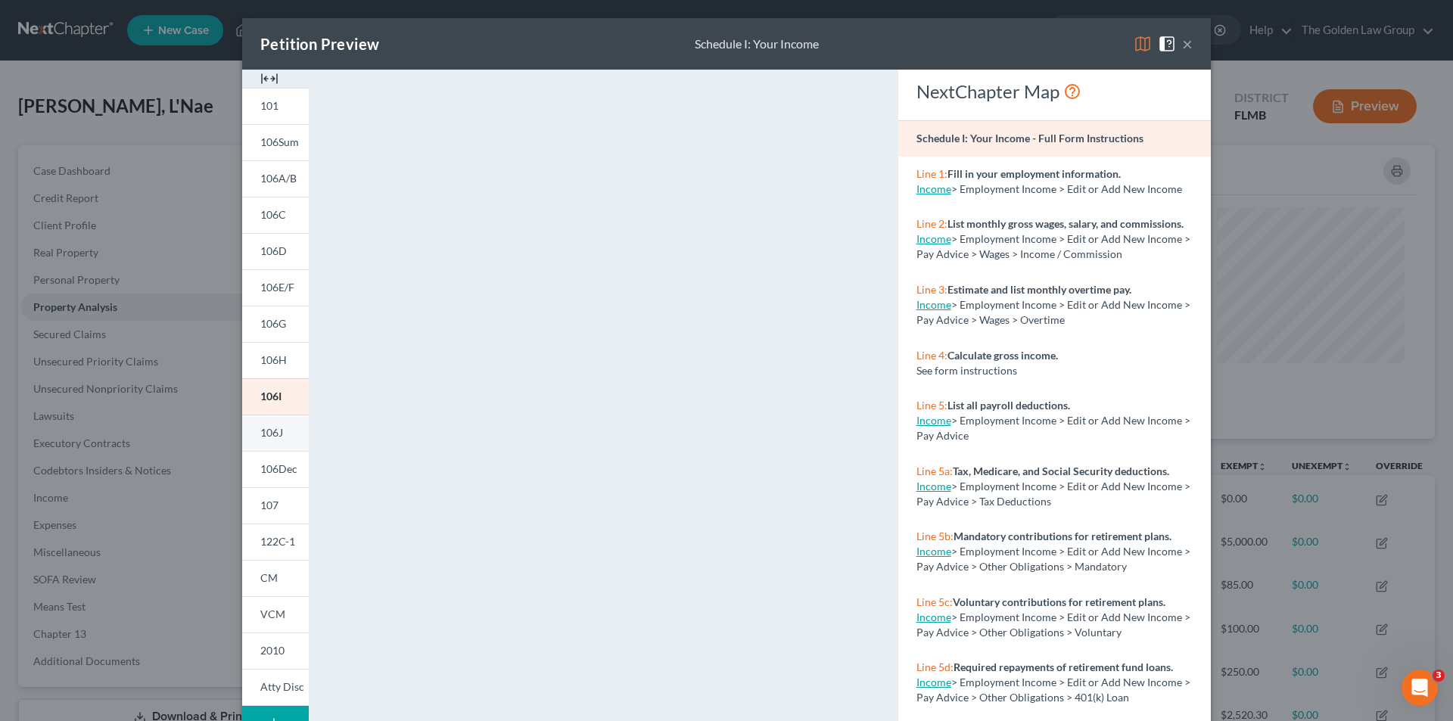
click at [278, 435] on span "106J" at bounding box center [271, 432] width 23 height 13
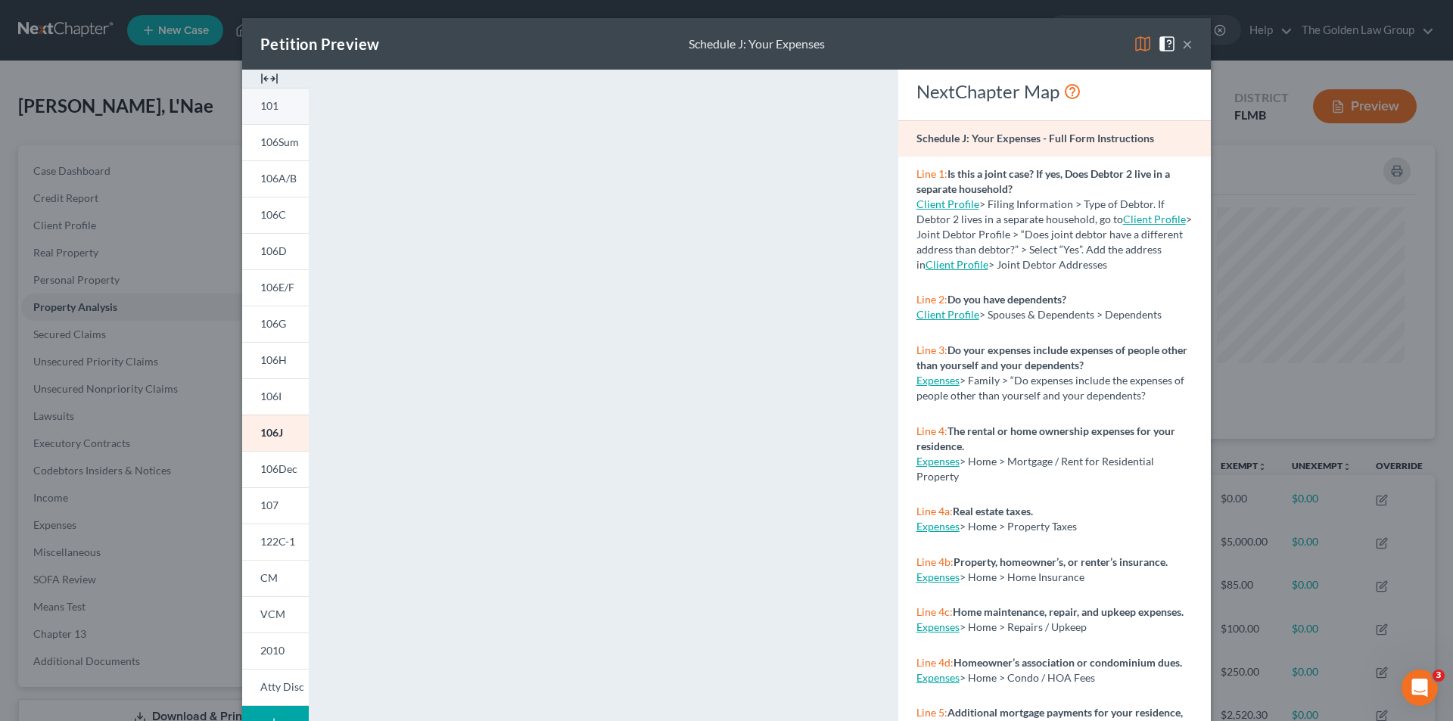
click at [283, 106] on link "101" at bounding box center [275, 106] width 67 height 36
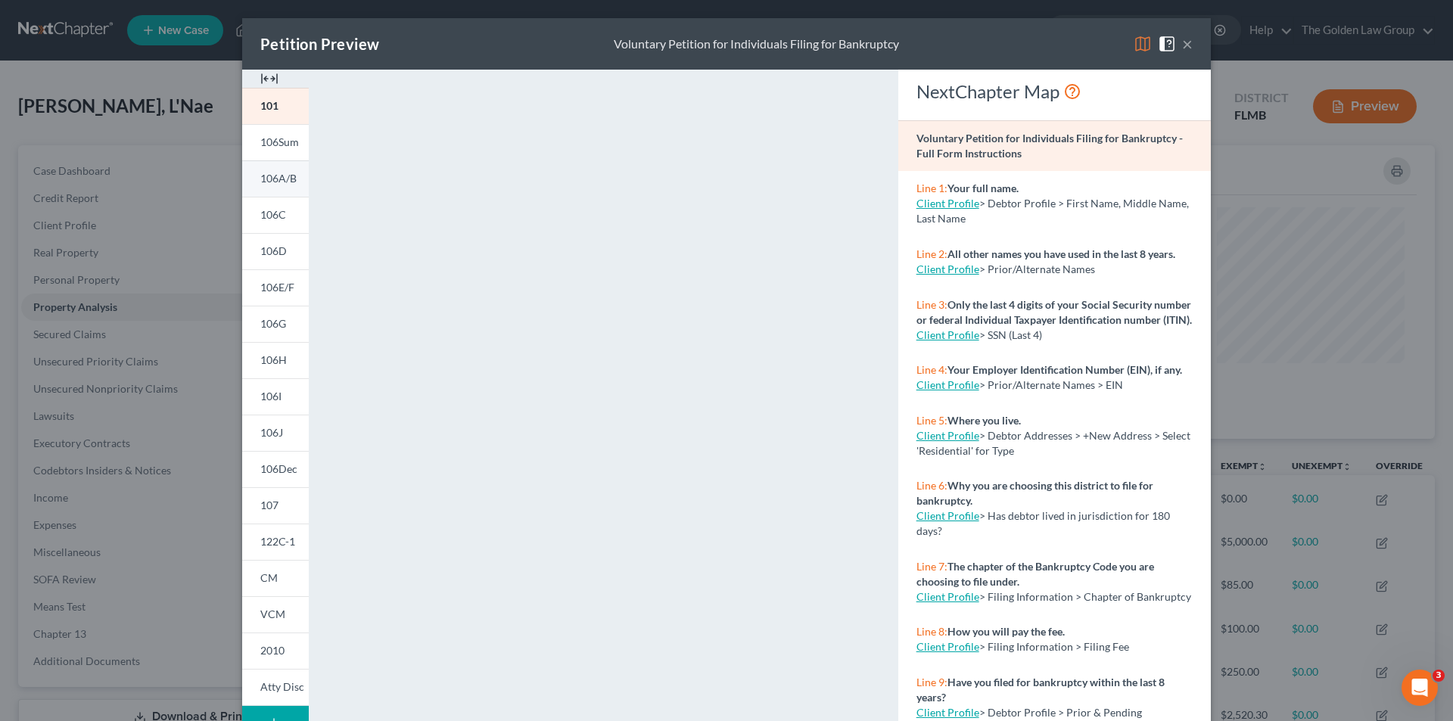
click at [279, 173] on span "106A/B" at bounding box center [278, 178] width 36 height 13
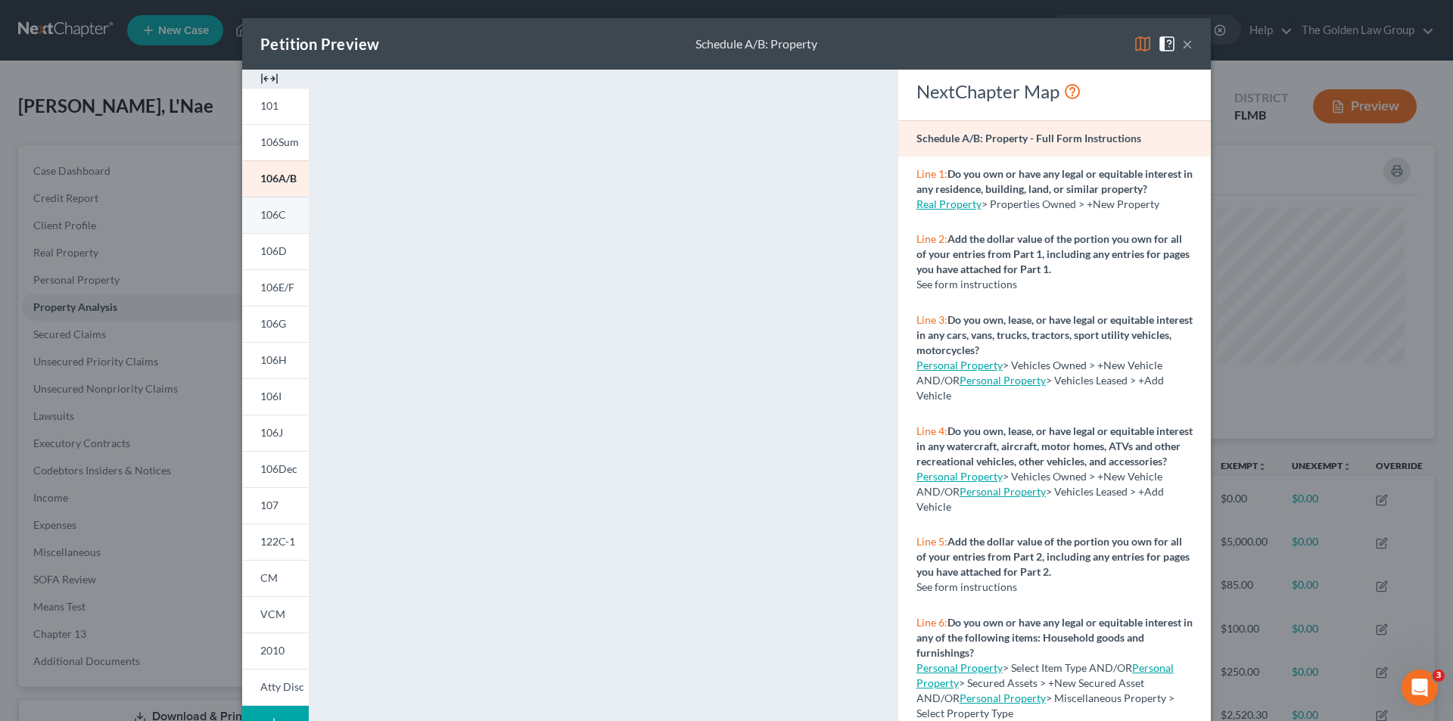
click at [280, 214] on span "106C" at bounding box center [273, 214] width 26 height 13
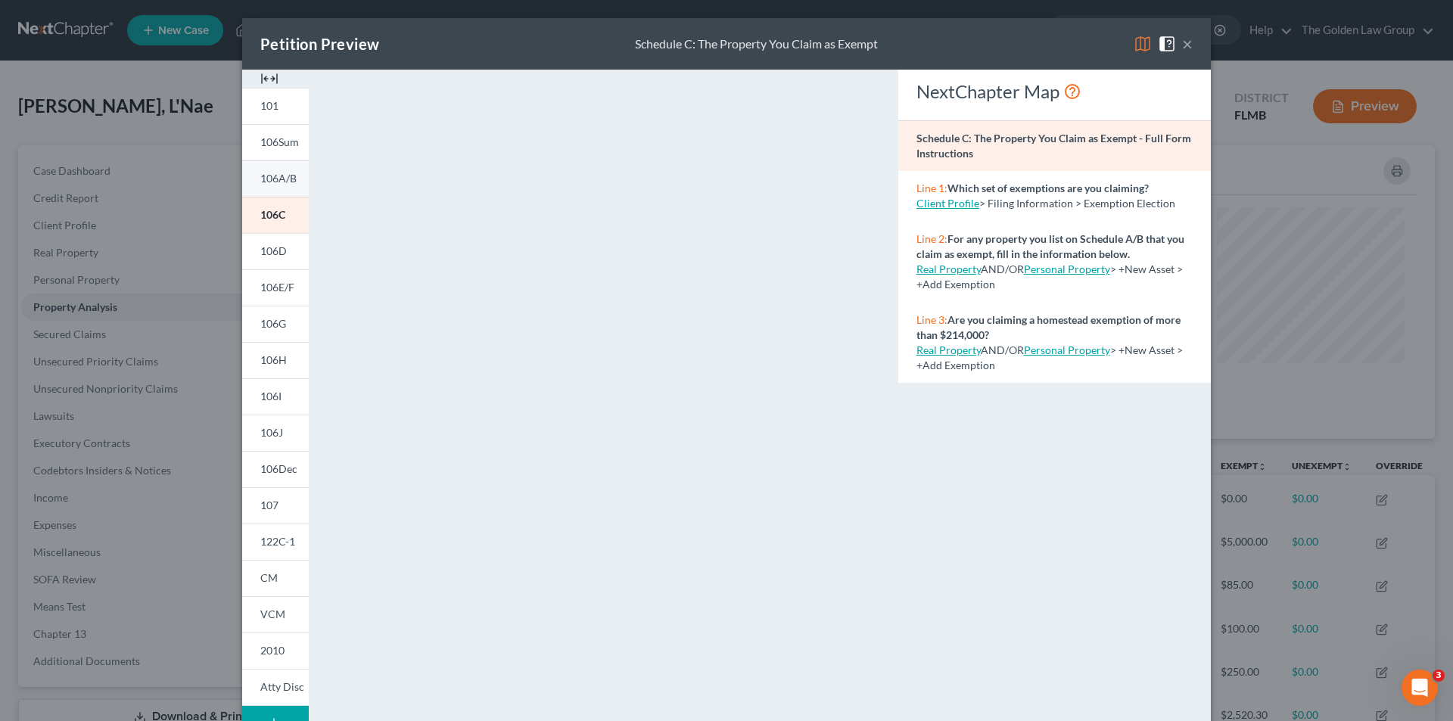
click at [289, 179] on span "106A/B" at bounding box center [278, 178] width 36 height 13
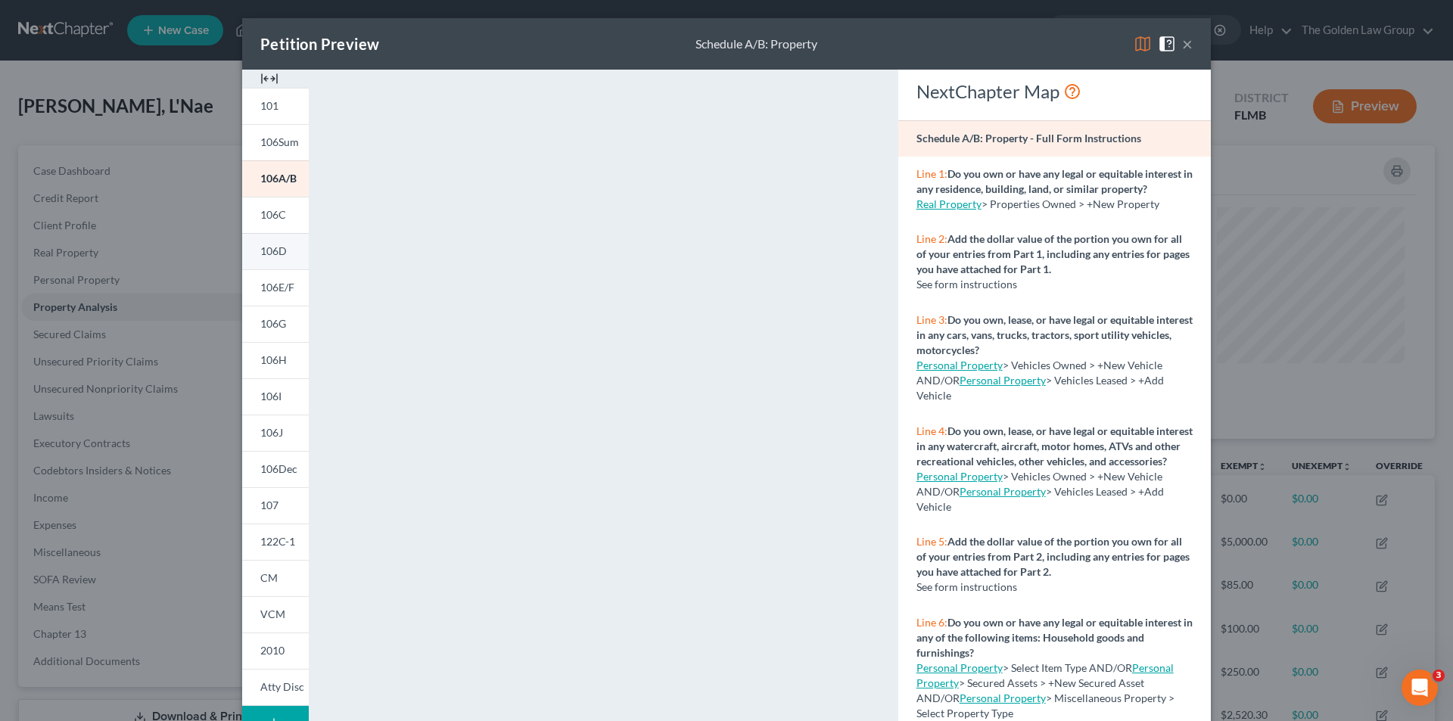
click at [276, 257] on span "106D" at bounding box center [273, 250] width 26 height 13
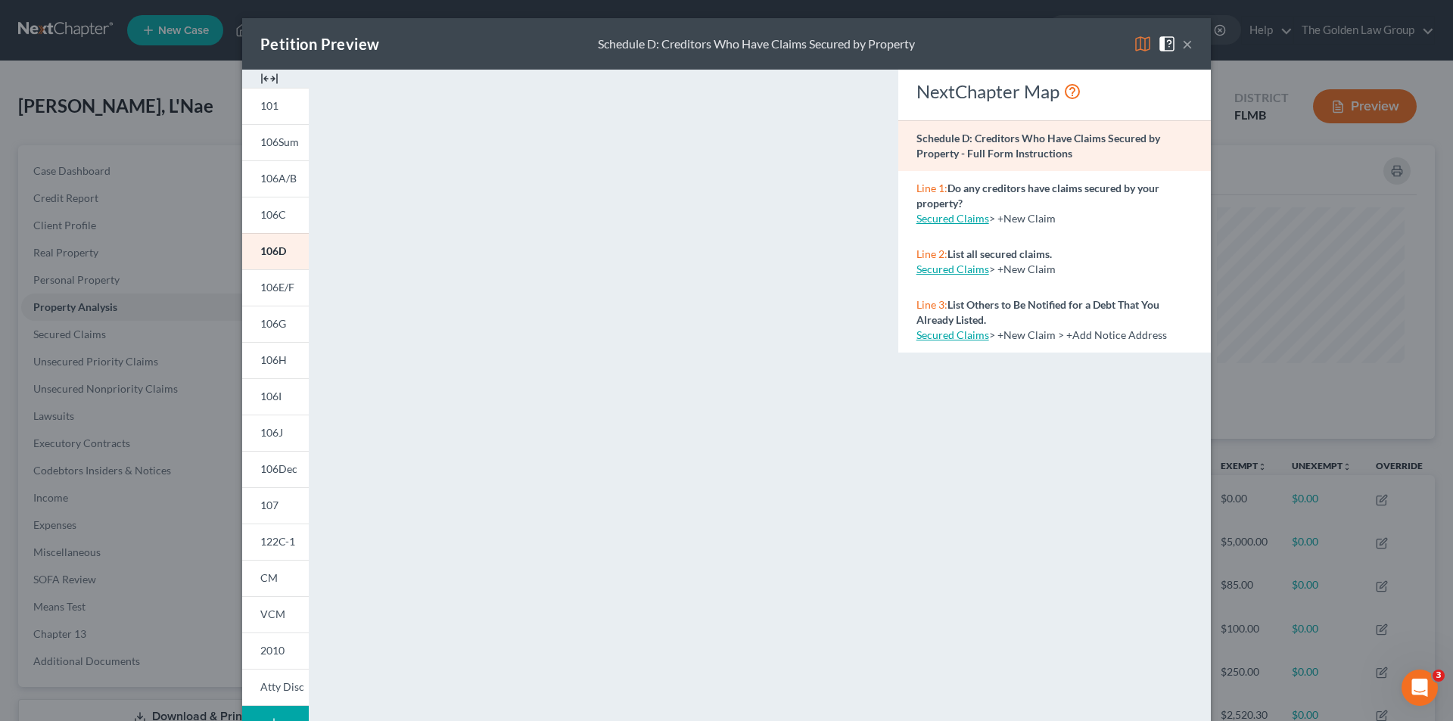
scroll to position [132, 0]
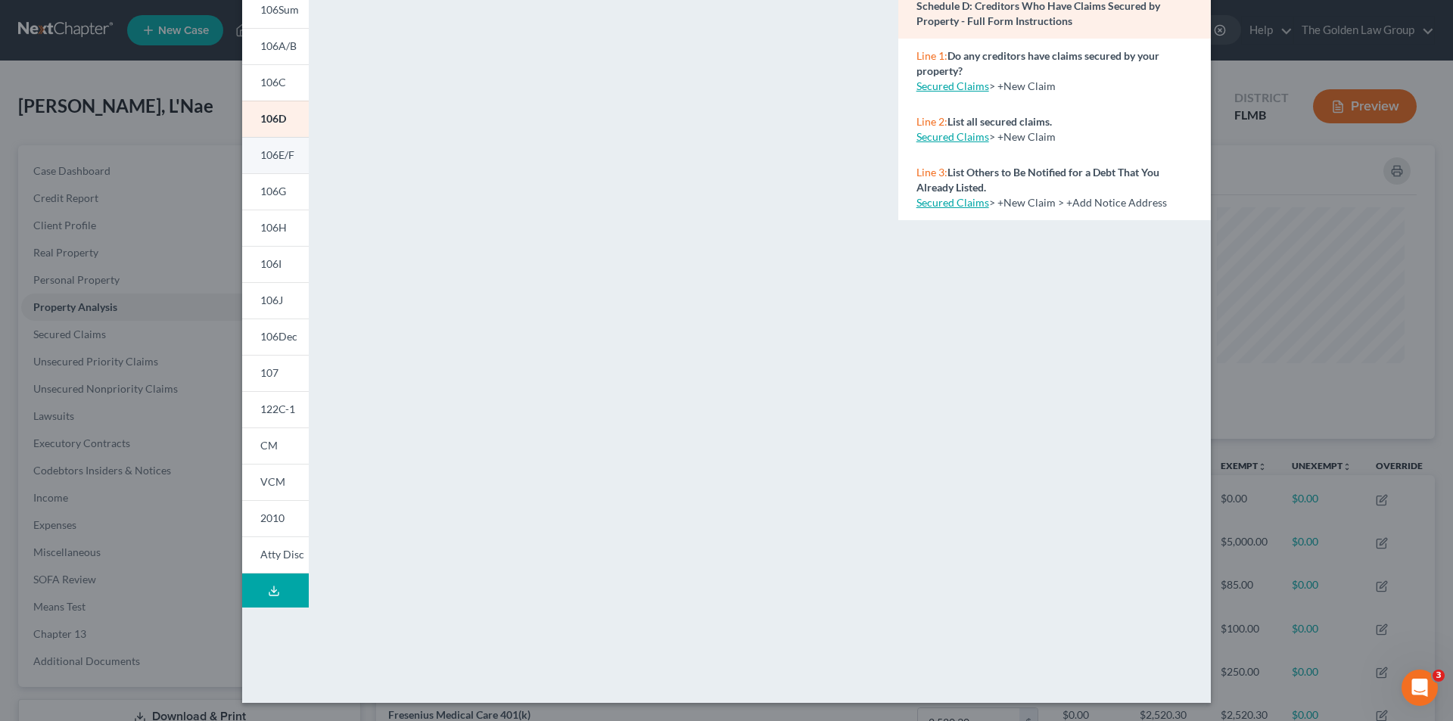
click at [273, 155] on span "106E/F" at bounding box center [277, 154] width 34 height 13
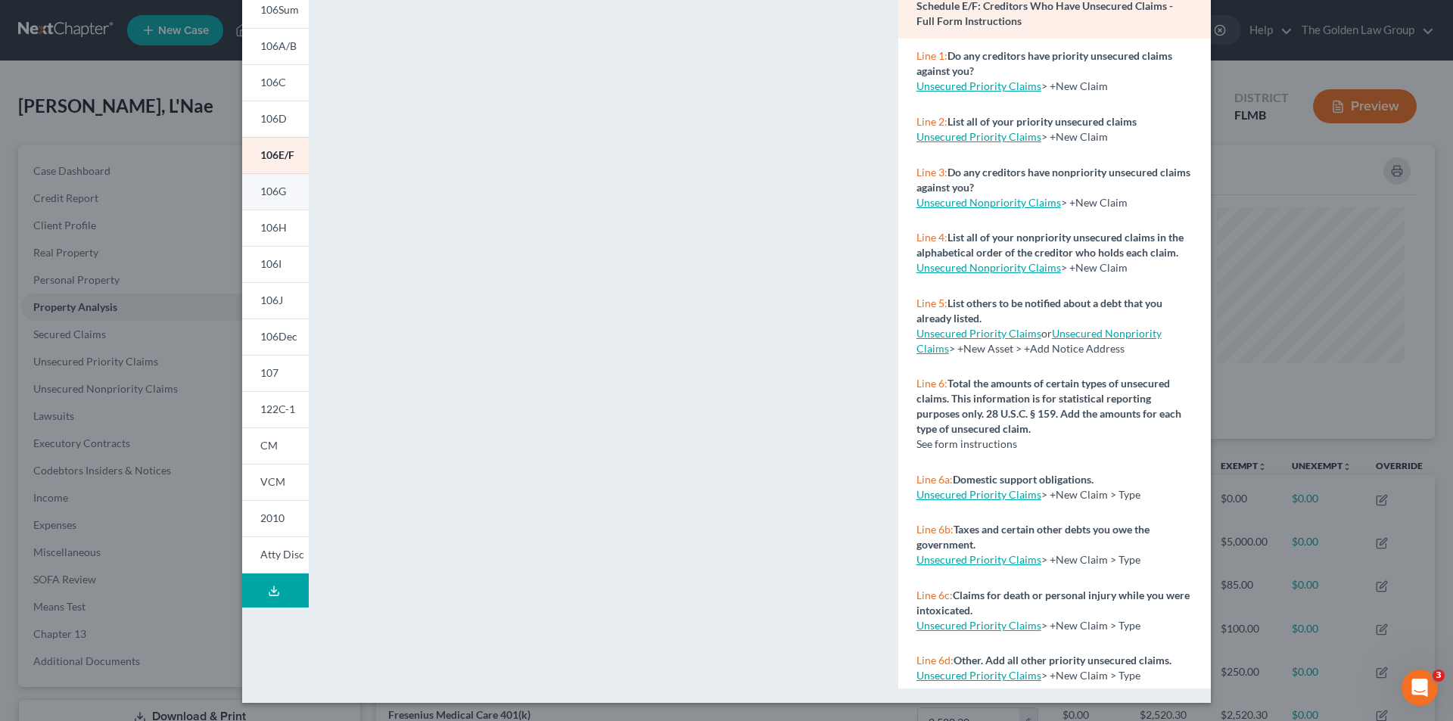
click at [273, 191] on span "106G" at bounding box center [273, 191] width 26 height 13
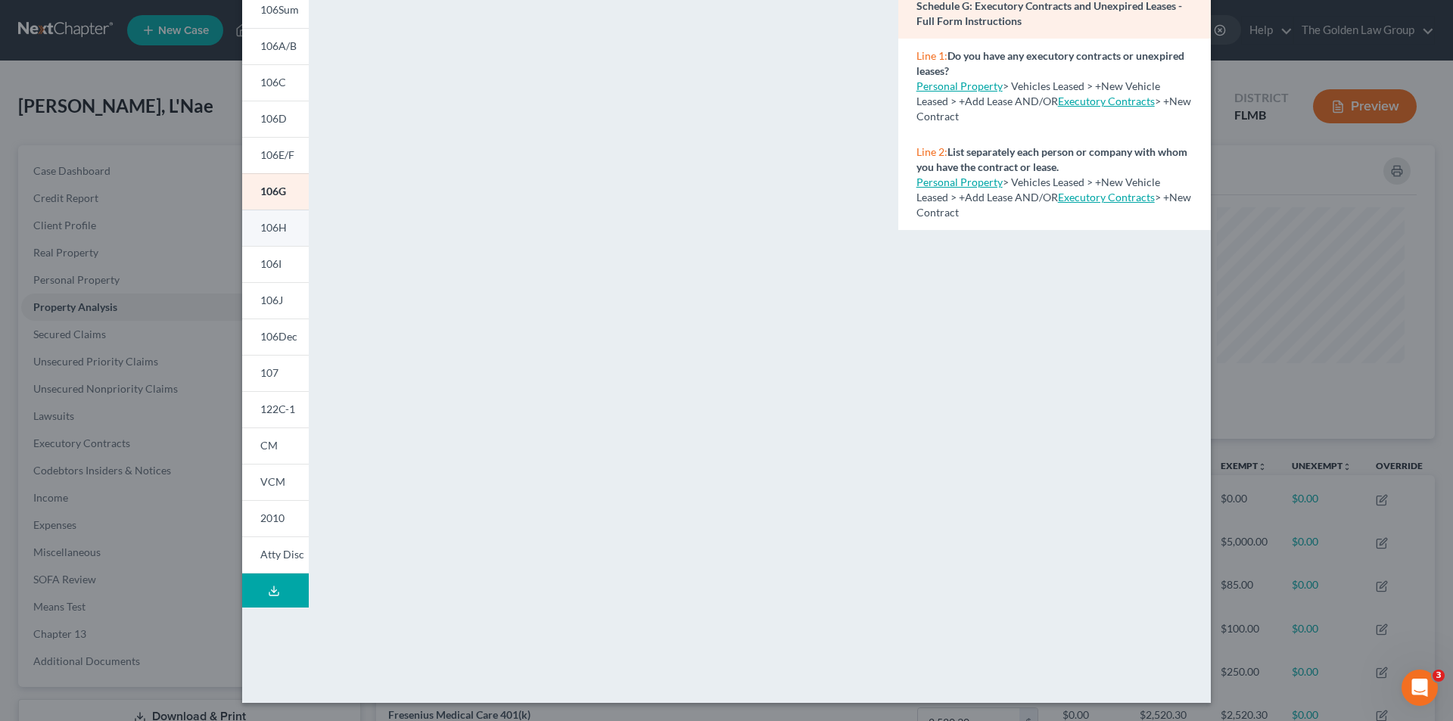
click at [274, 228] on span "106H" at bounding box center [273, 227] width 26 height 13
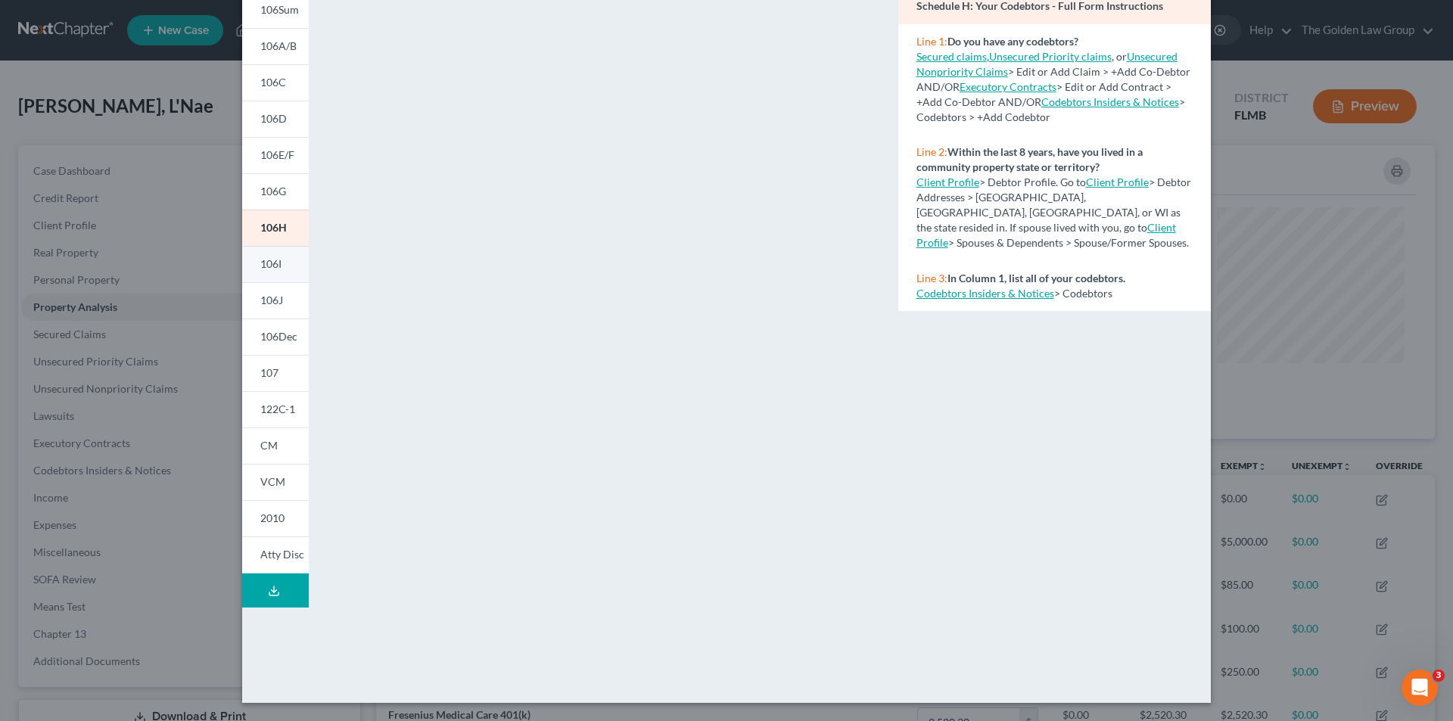
click at [272, 260] on span "106I" at bounding box center [270, 263] width 21 height 13
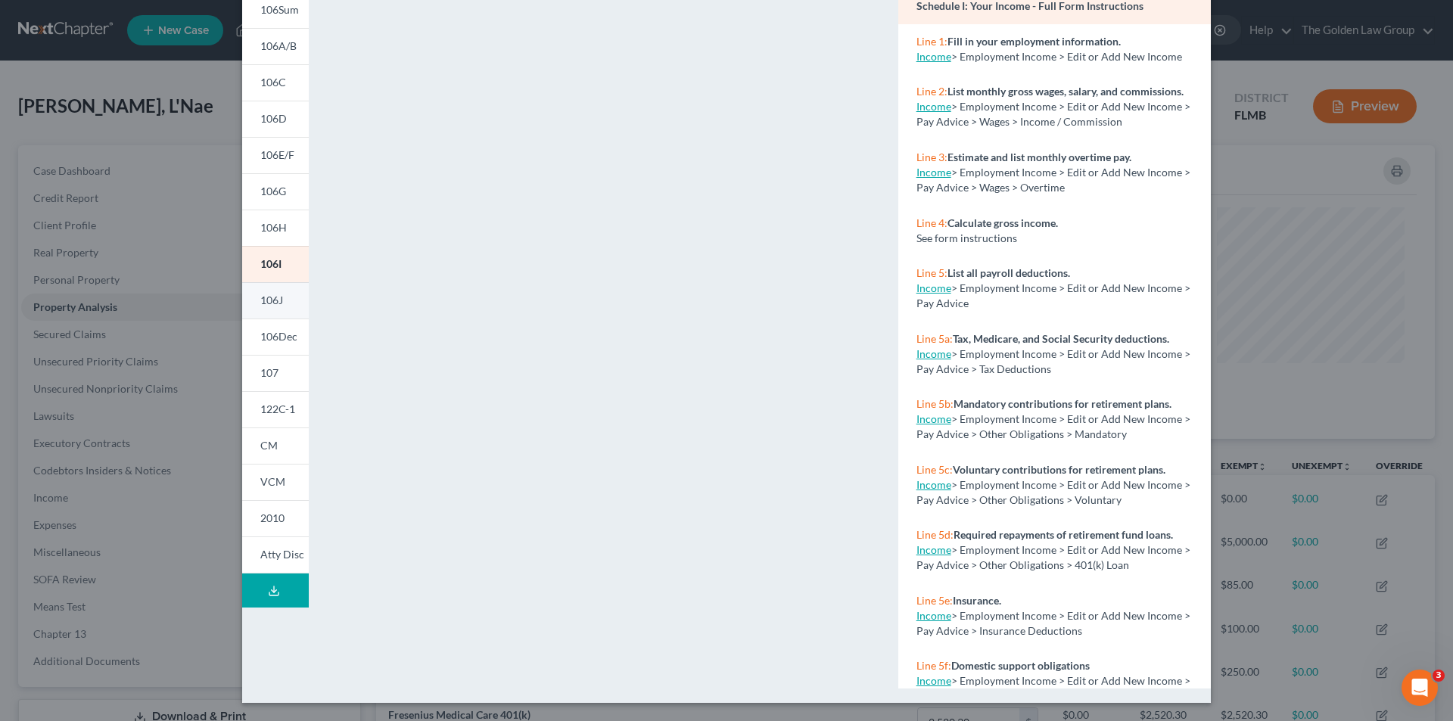
click at [272, 304] on span "106J" at bounding box center [271, 300] width 23 height 13
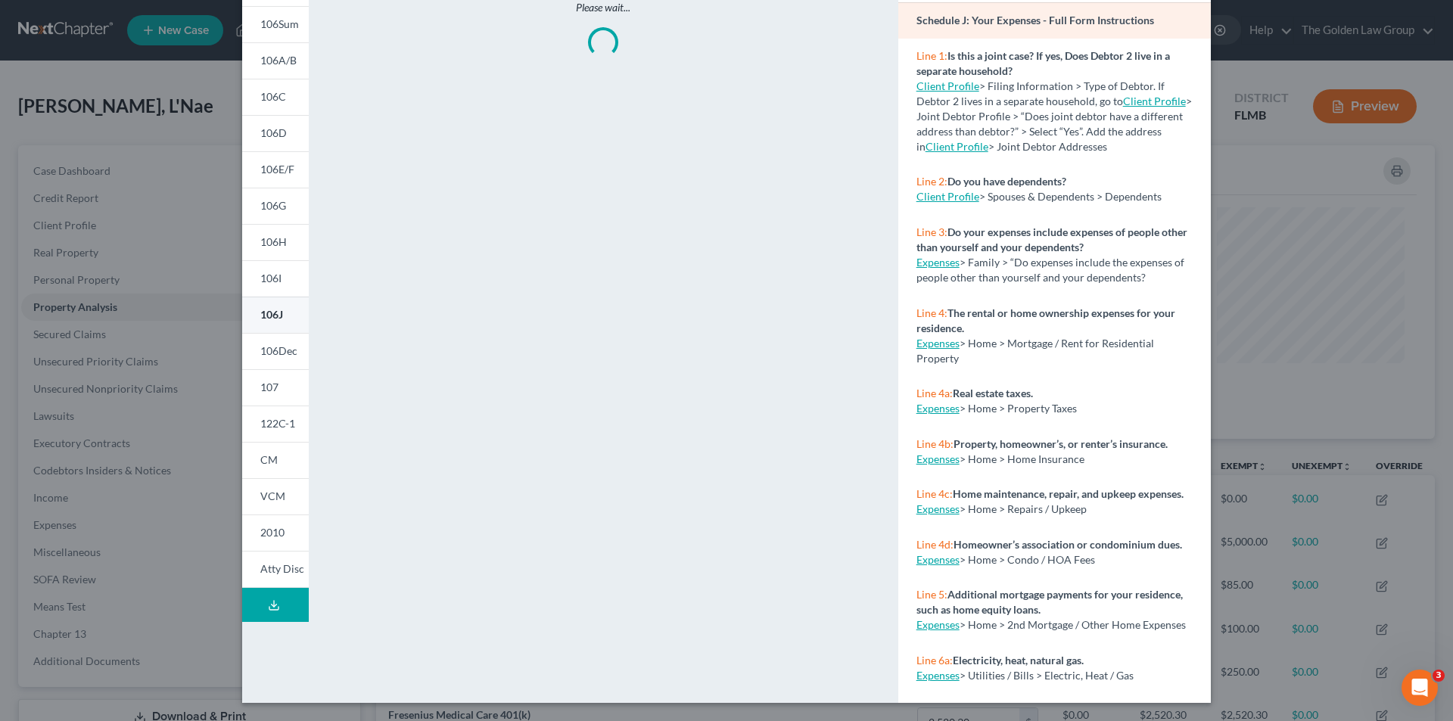
scroll to position [118, 0]
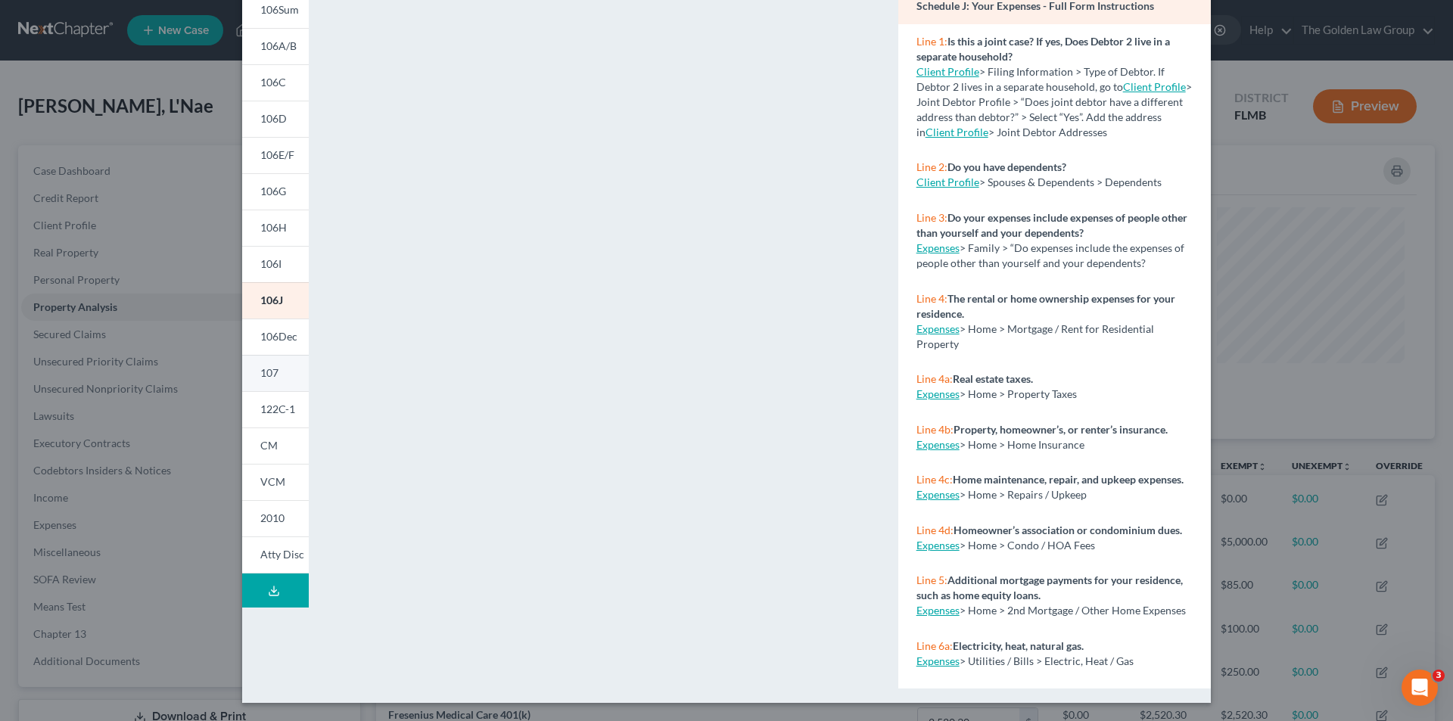
click at [270, 384] on link "107" at bounding box center [275, 373] width 67 height 36
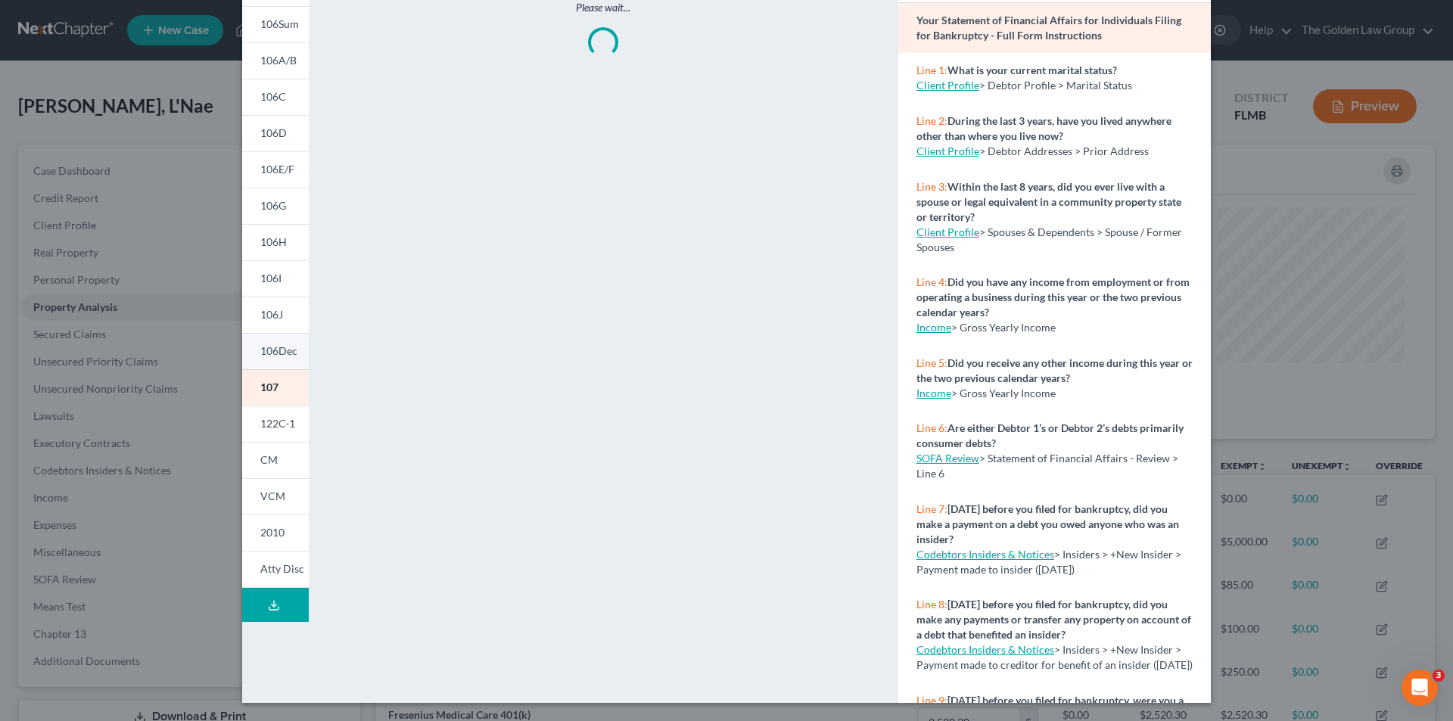
scroll to position [132, 0]
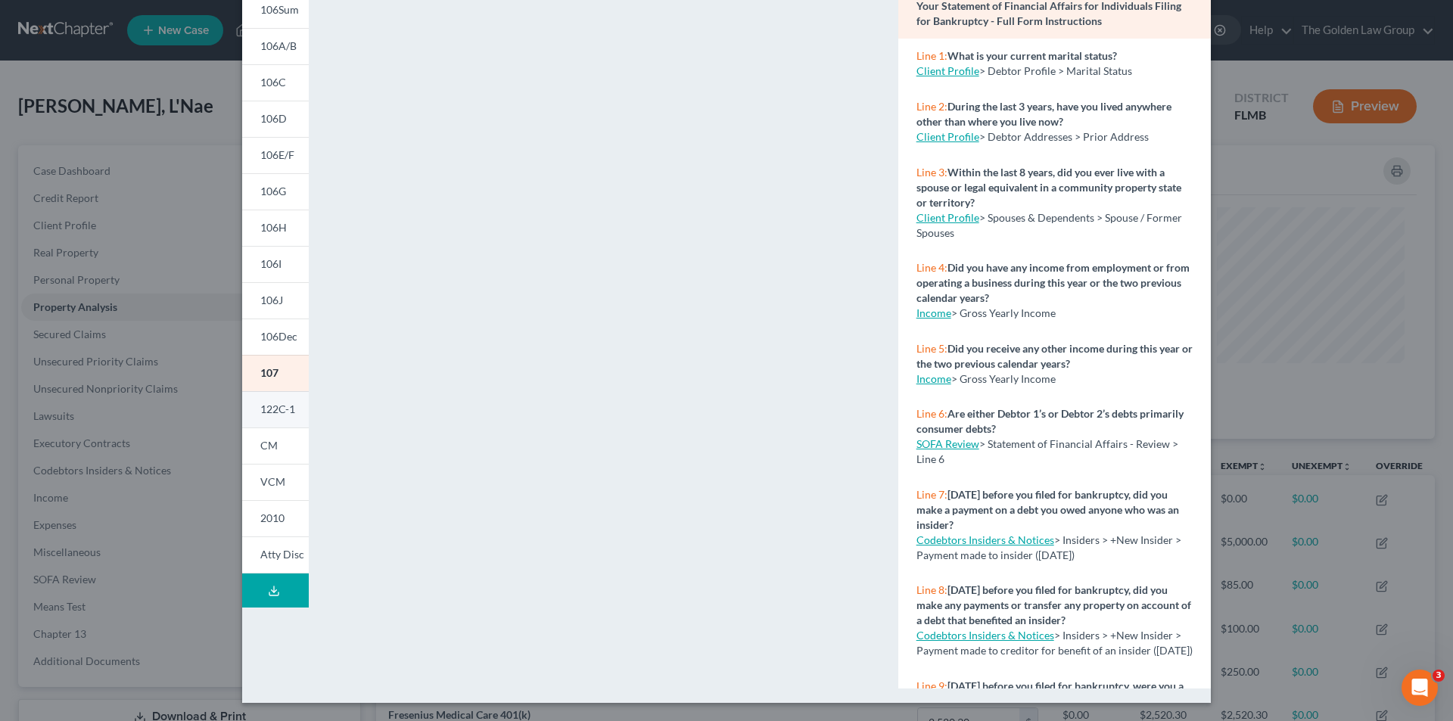
click at [260, 407] on span "122C-1" at bounding box center [277, 409] width 35 height 13
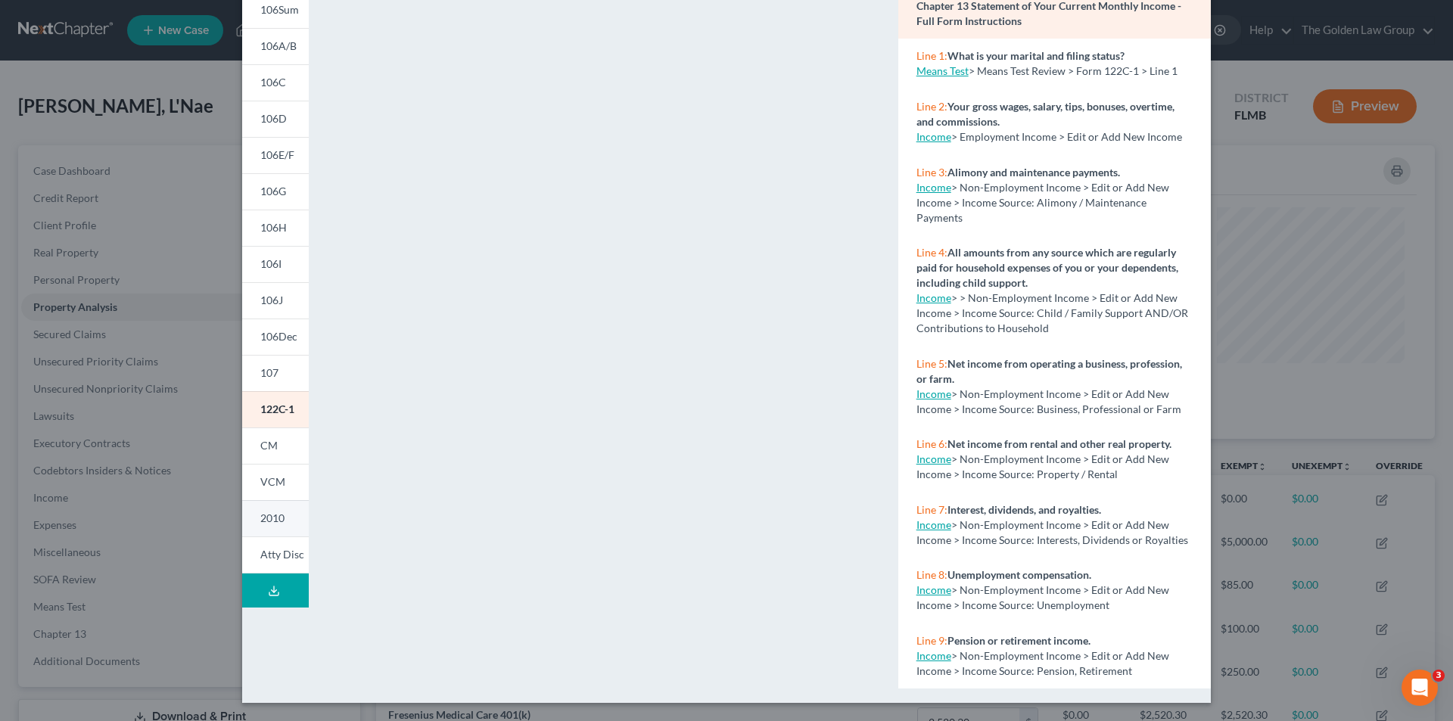
click at [281, 517] on link "2010" at bounding box center [275, 518] width 67 height 36
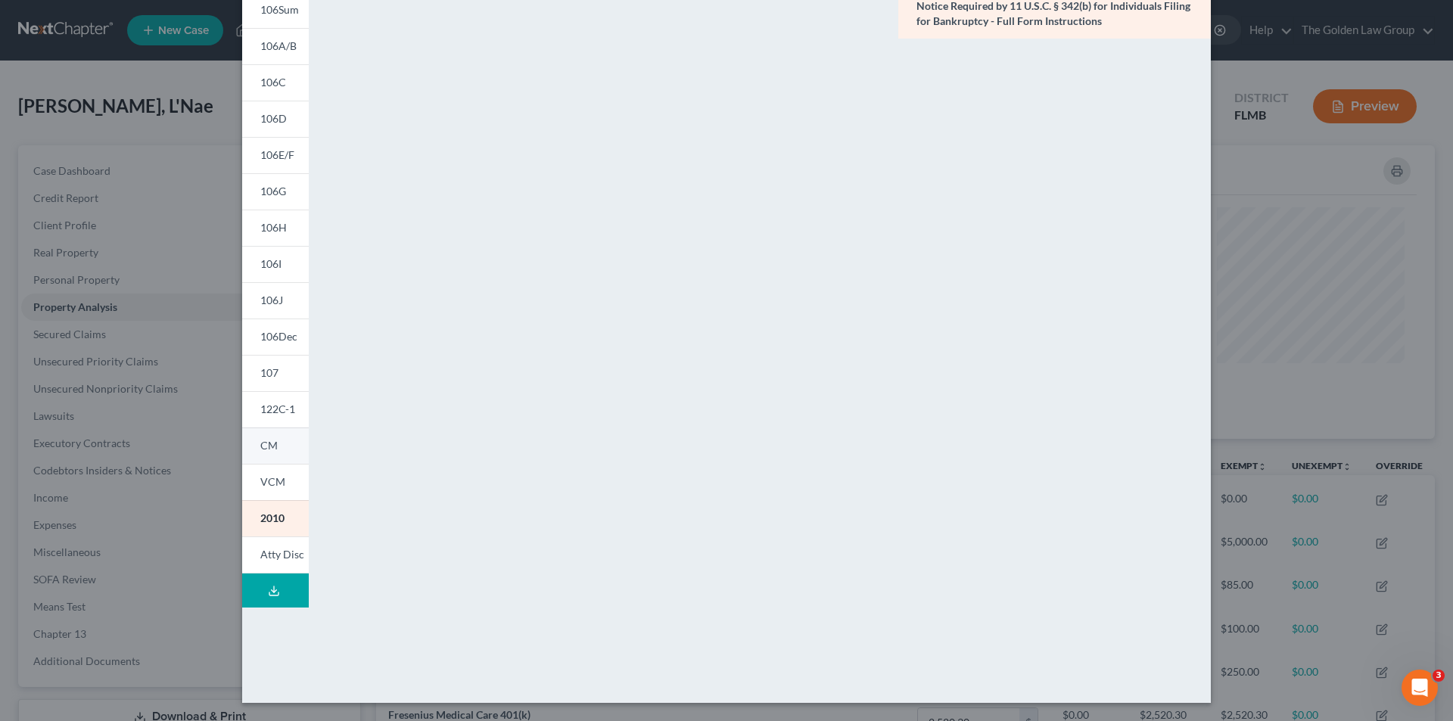
click at [278, 444] on link "CM" at bounding box center [275, 446] width 67 height 36
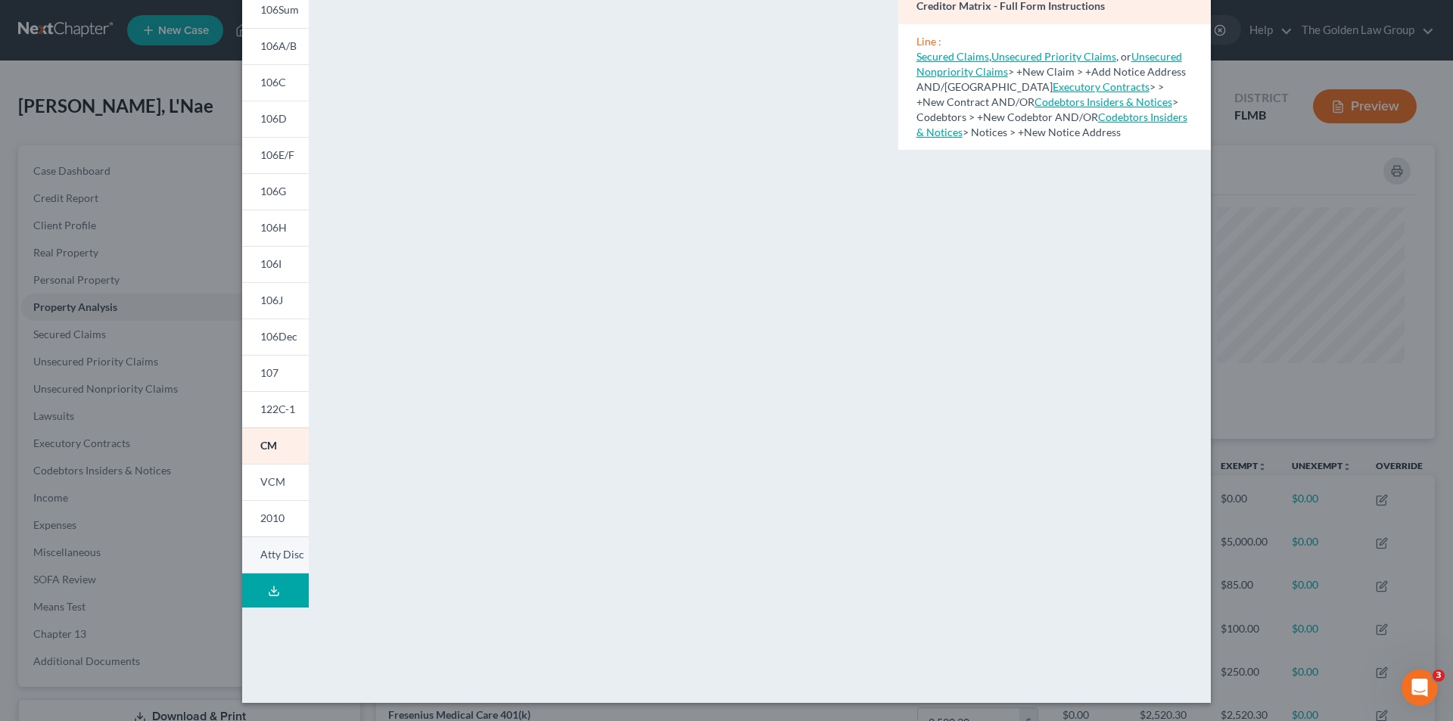
click at [279, 566] on link "Atty Disc" at bounding box center [275, 555] width 67 height 37
